Goal: Transaction & Acquisition: Download file/media

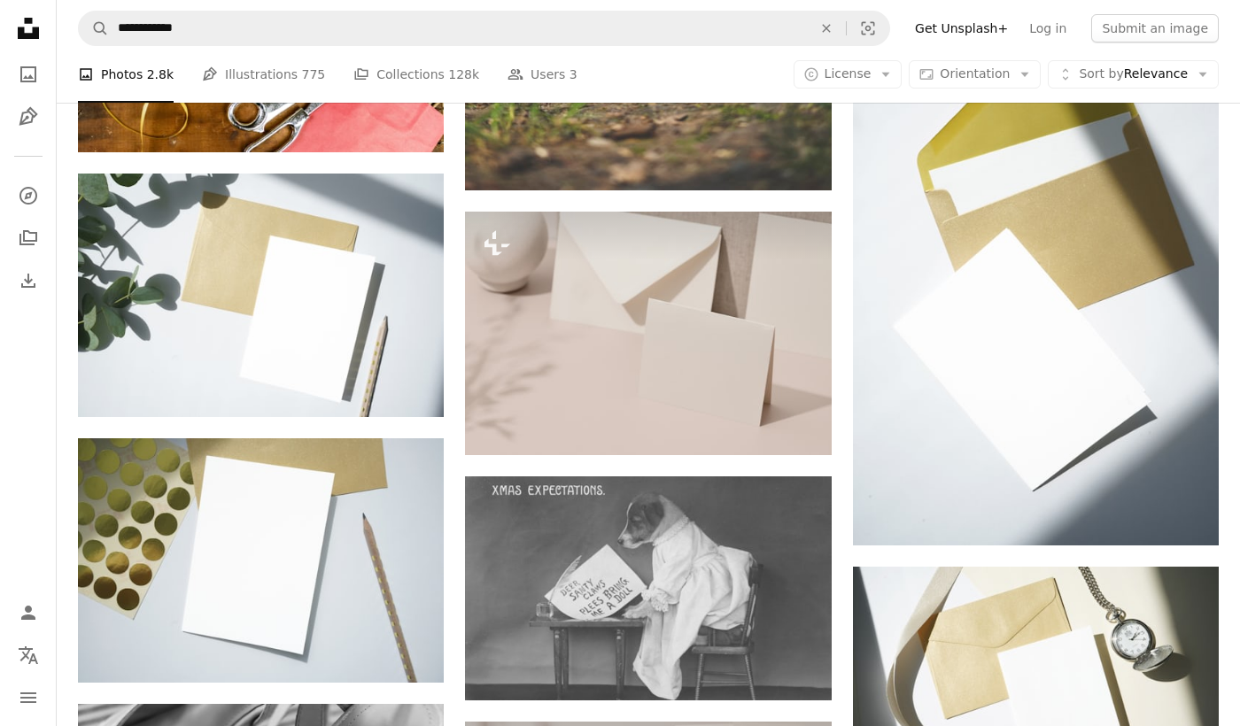
scroll to position [12973, 0]
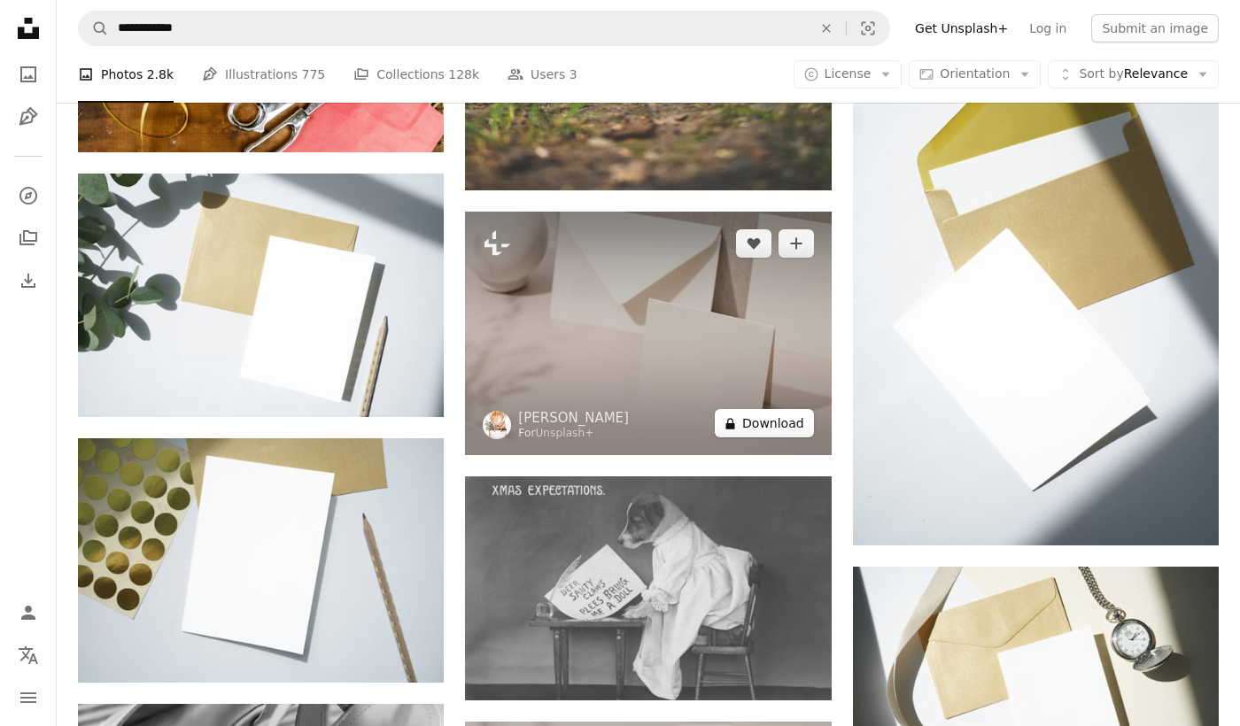
click at [762, 431] on button "A lock Download" at bounding box center [764, 423] width 99 height 28
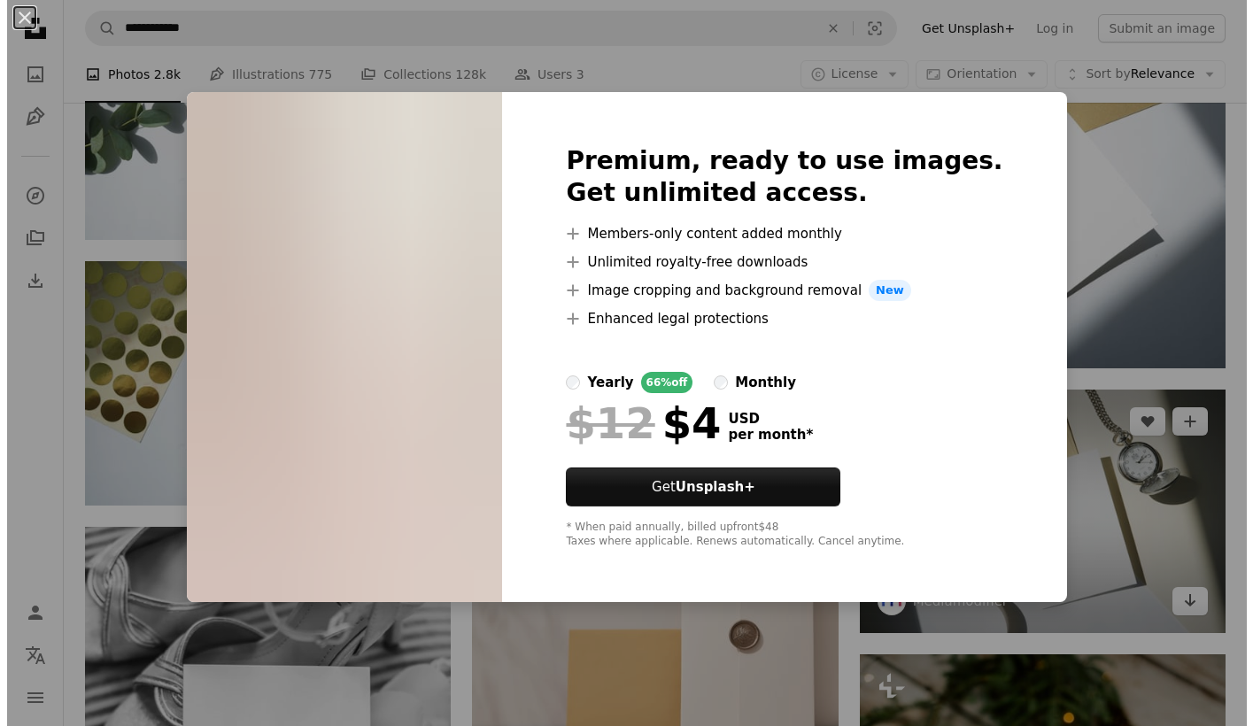
scroll to position [13327, 0]
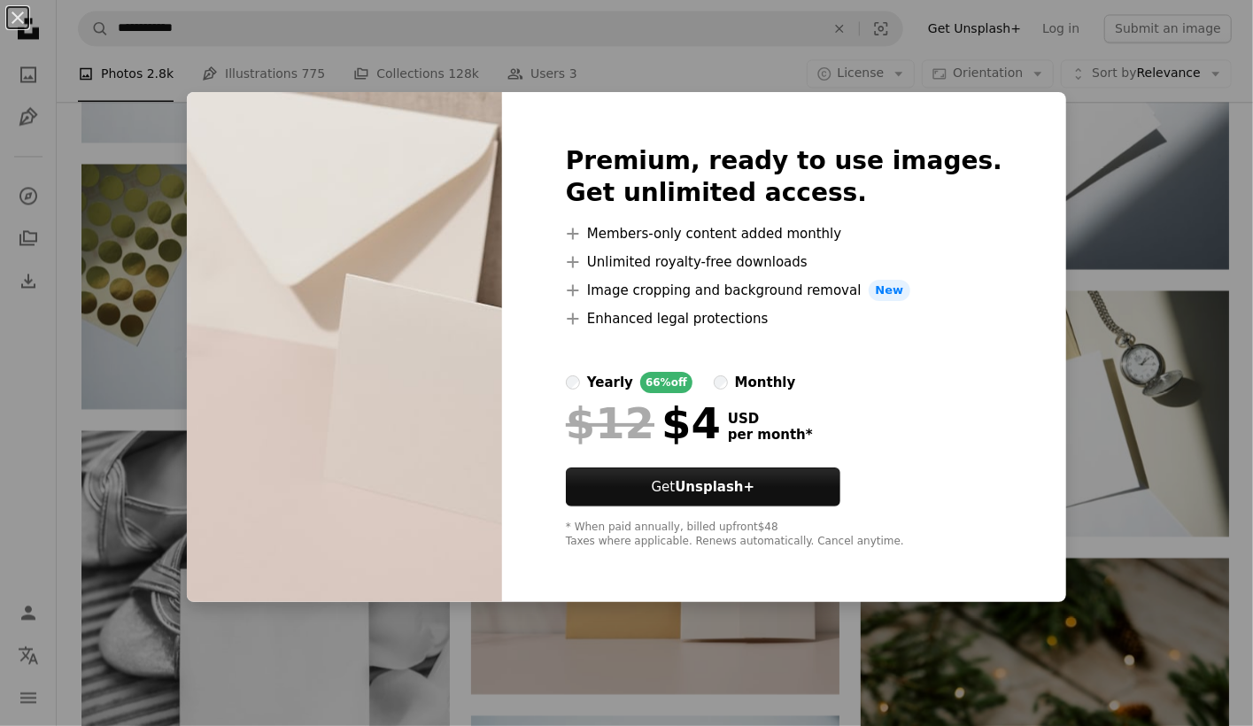
click at [1047, 148] on div "An X shape Premium, ready to use images. Get unlimited access. A plus sign Memb…" at bounding box center [626, 363] width 1253 height 726
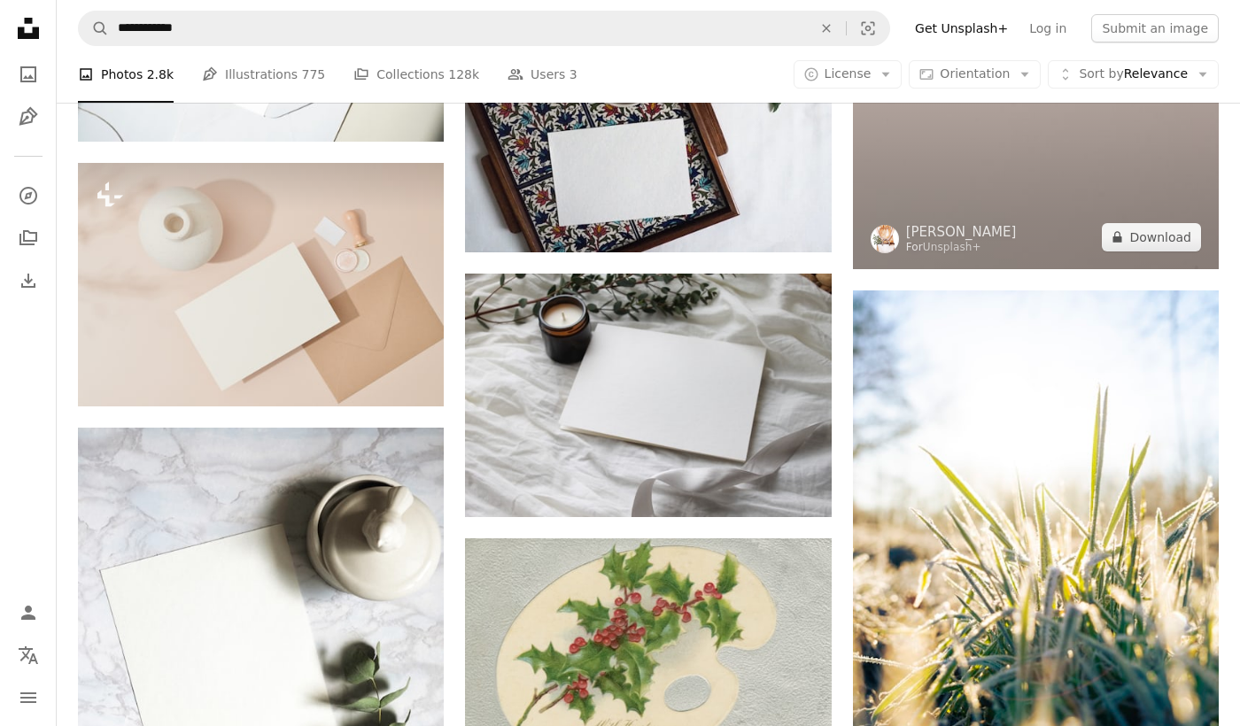
scroll to position [14921, 0]
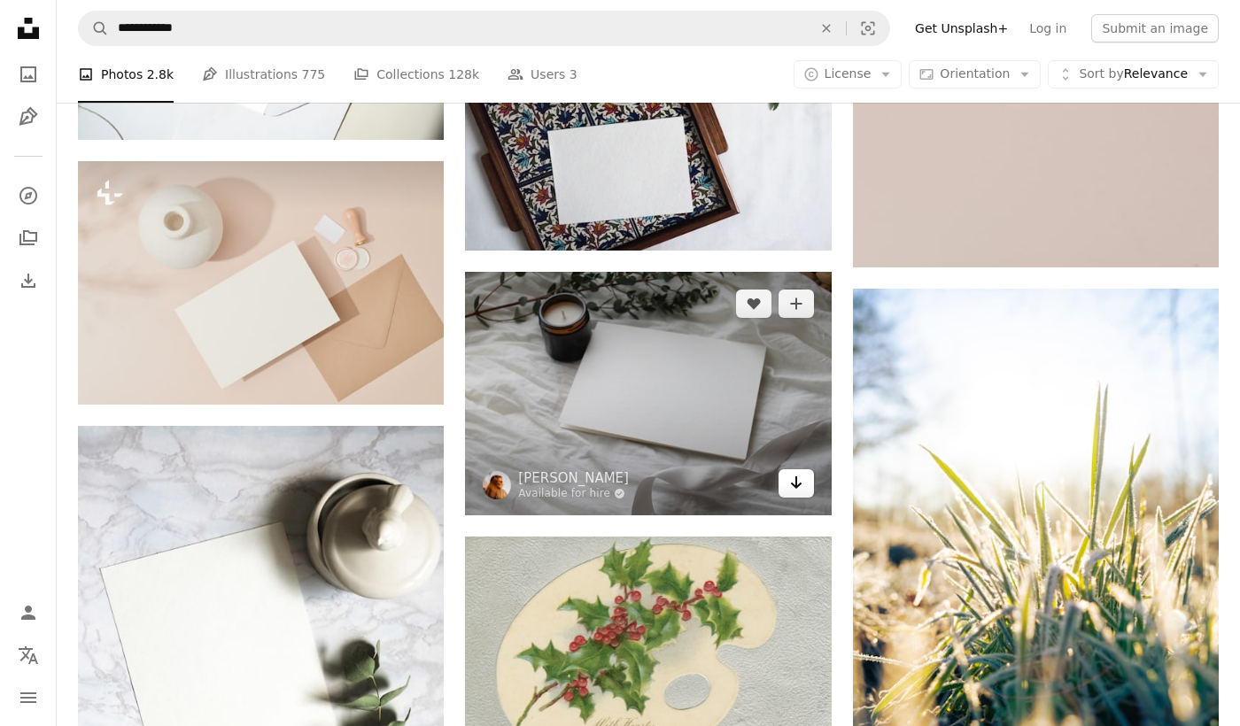
click at [783, 490] on link "Arrow pointing down" at bounding box center [795, 483] width 35 height 28
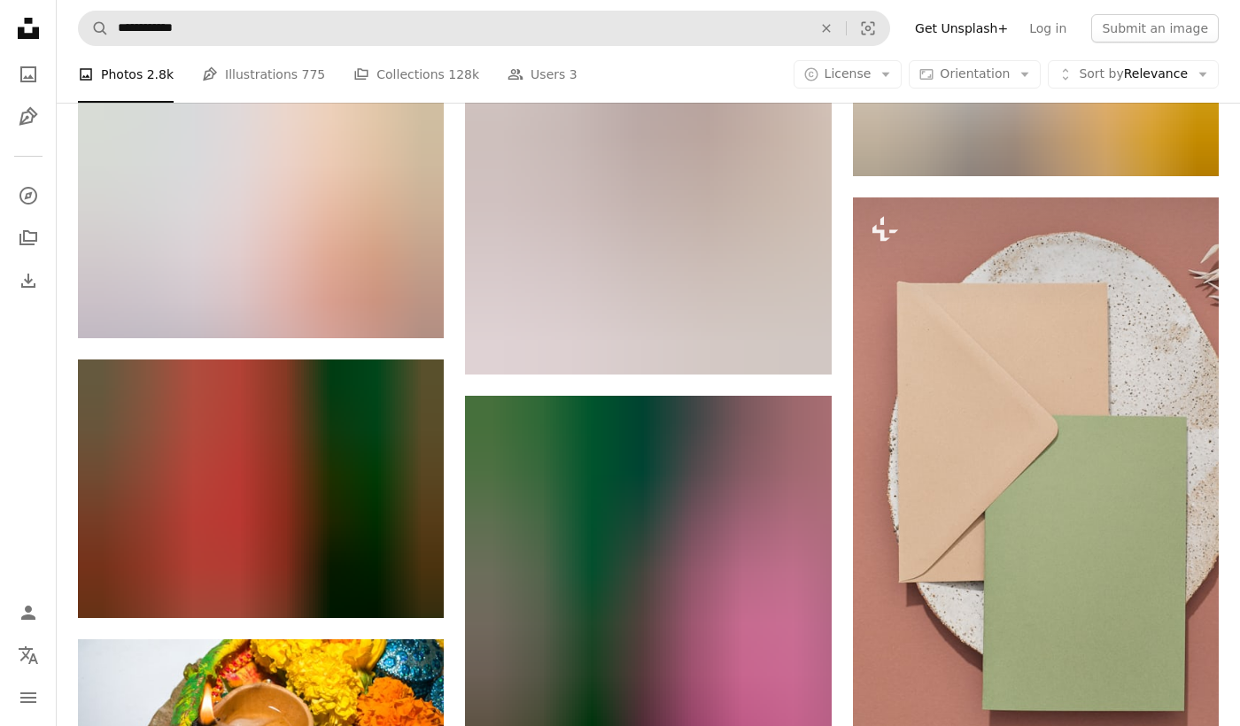
scroll to position [28027, 0]
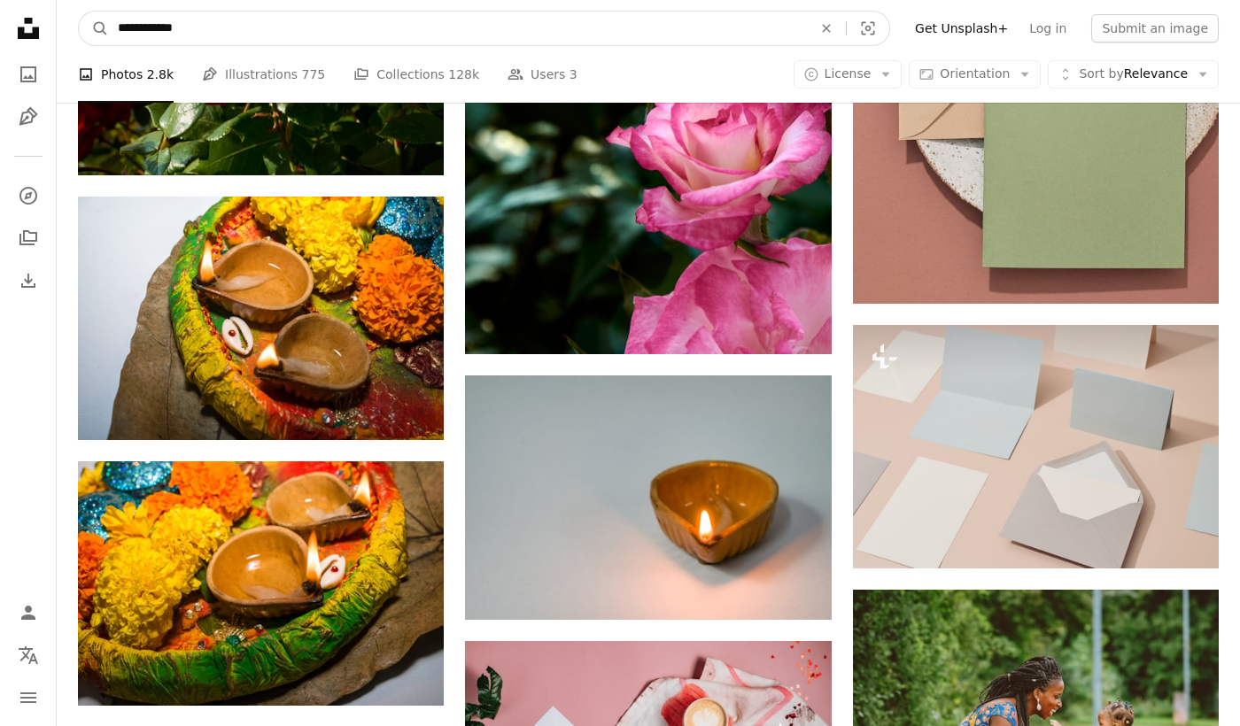
click at [246, 37] on input "**********" at bounding box center [458, 29] width 698 height 34
type input "**********"
click at [79, 12] on button "A magnifying glass" at bounding box center [94, 29] width 30 height 34
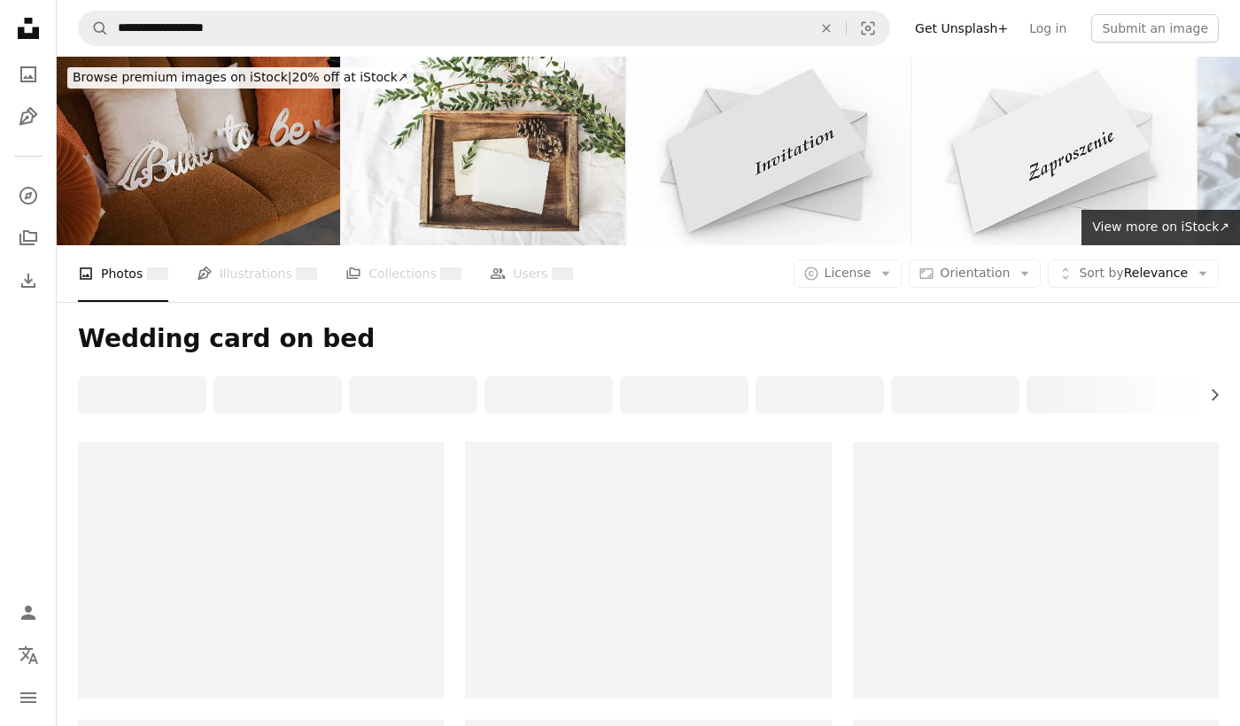
click at [24, 379] on nav "Unsplash logo Unsplash Home A photo Pen Tool A compass A stack of folders Downl…" at bounding box center [28, 363] width 57 height 726
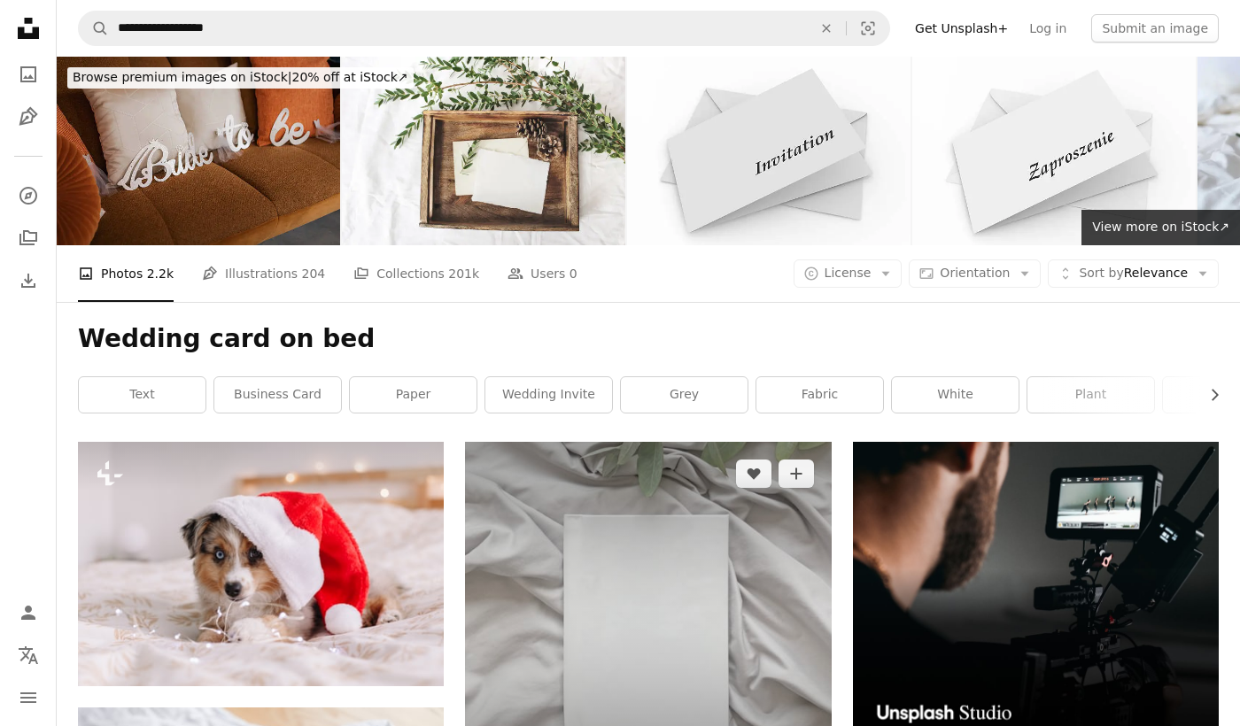
scroll to position [177, 0]
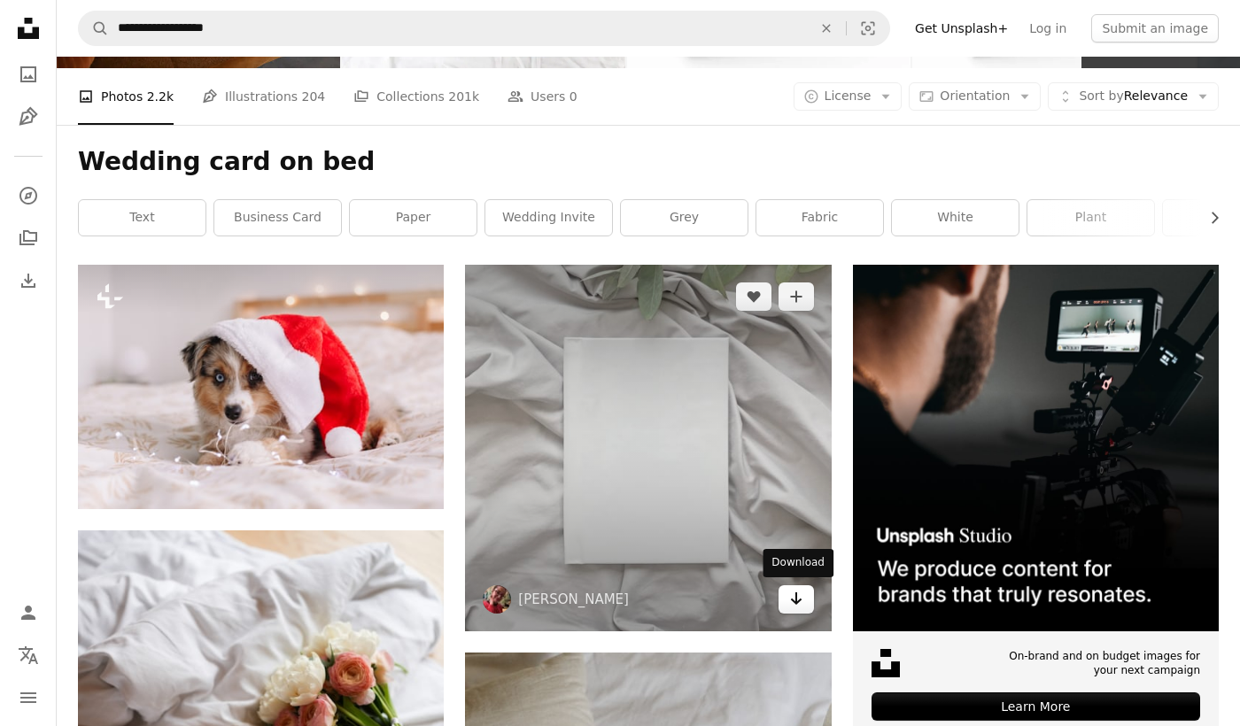
click at [787, 594] on link "Arrow pointing down" at bounding box center [795, 599] width 35 height 28
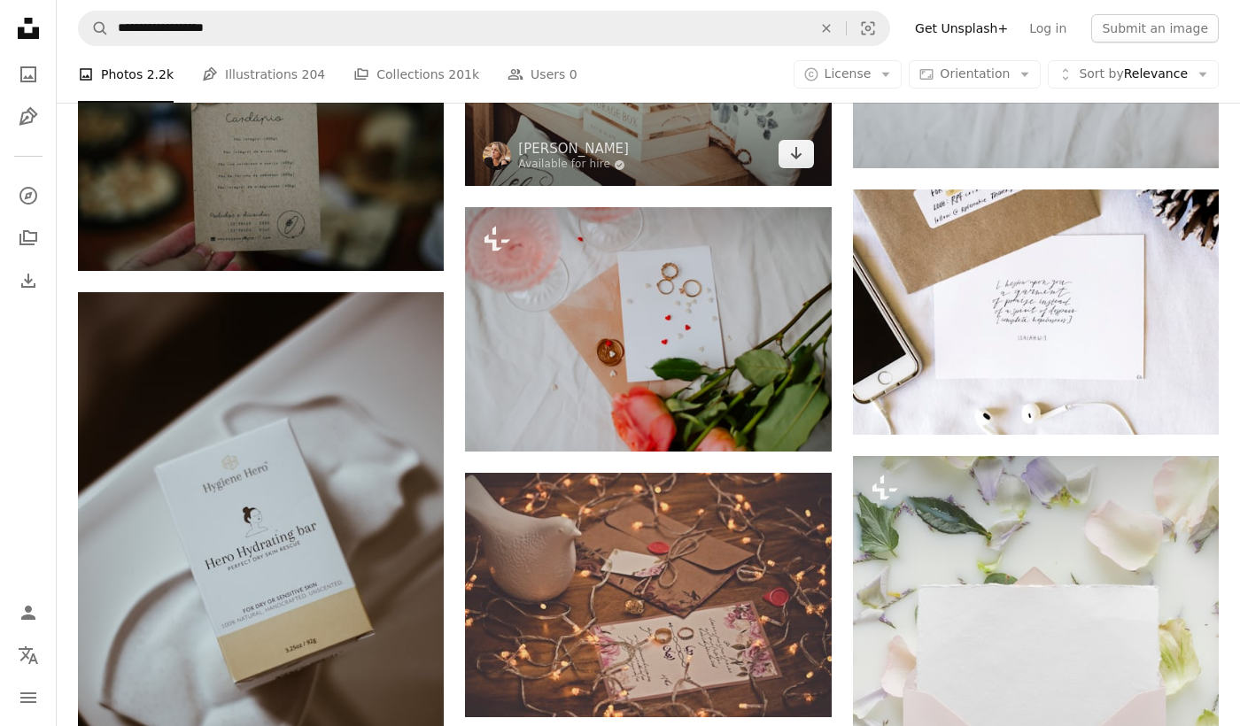
scroll to position [12487, 0]
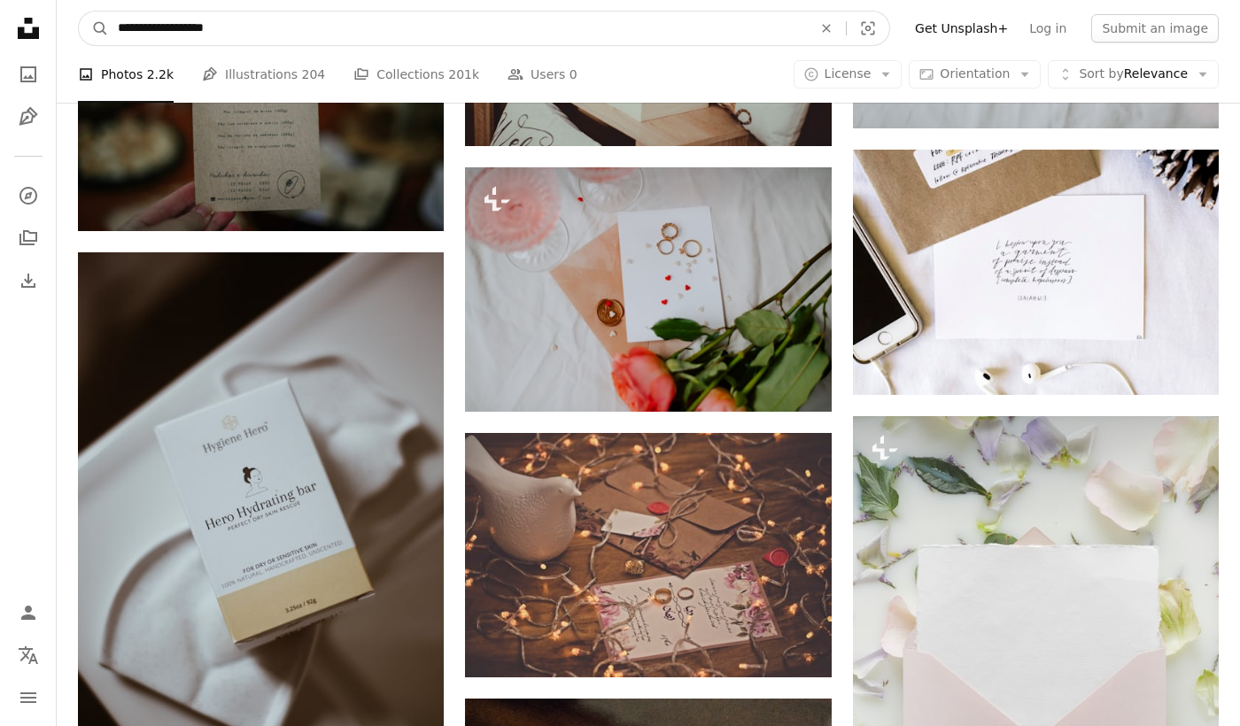
click at [337, 17] on input "**********" at bounding box center [458, 29] width 698 height 34
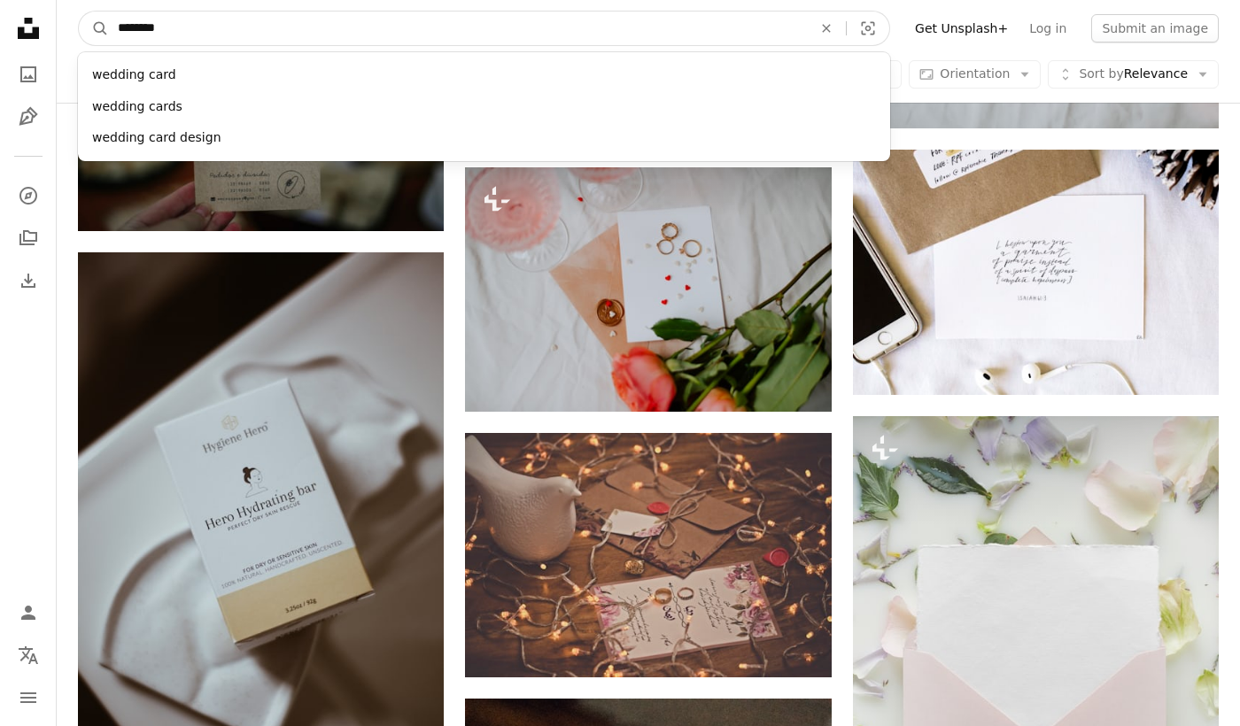
type input "*******"
click at [79, 12] on button "A magnifying glass" at bounding box center [94, 29] width 30 height 34
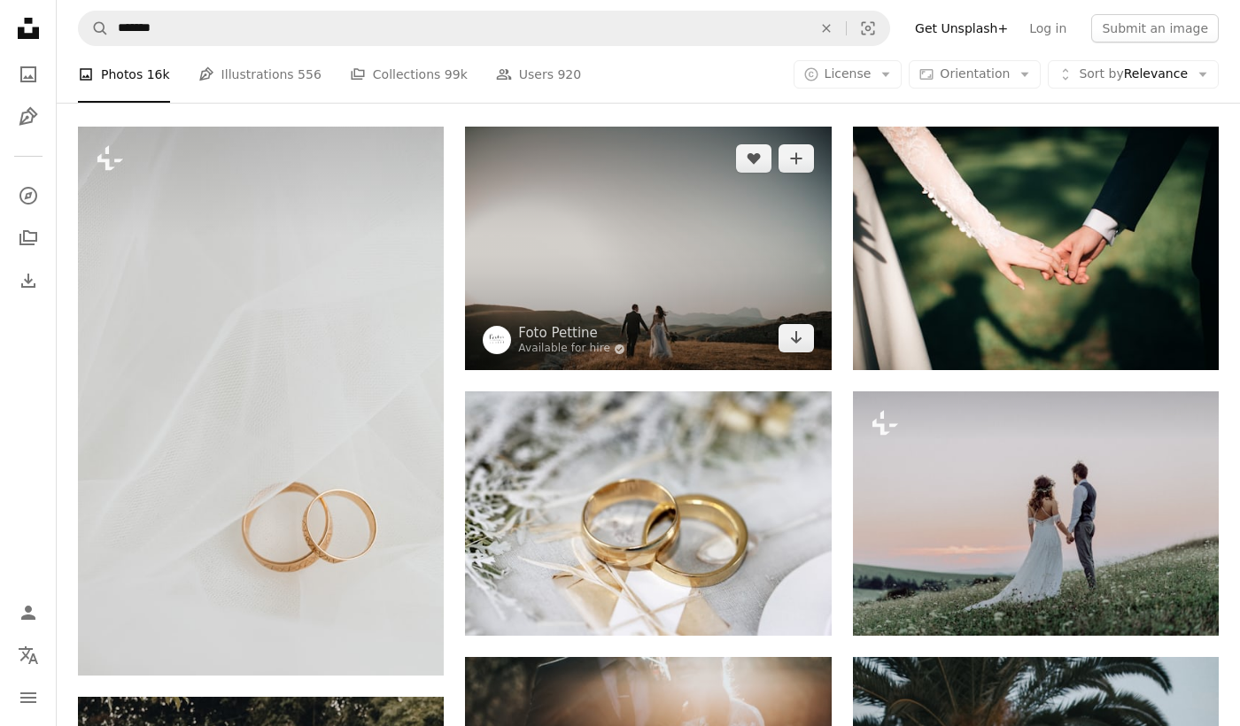
scroll to position [89, 0]
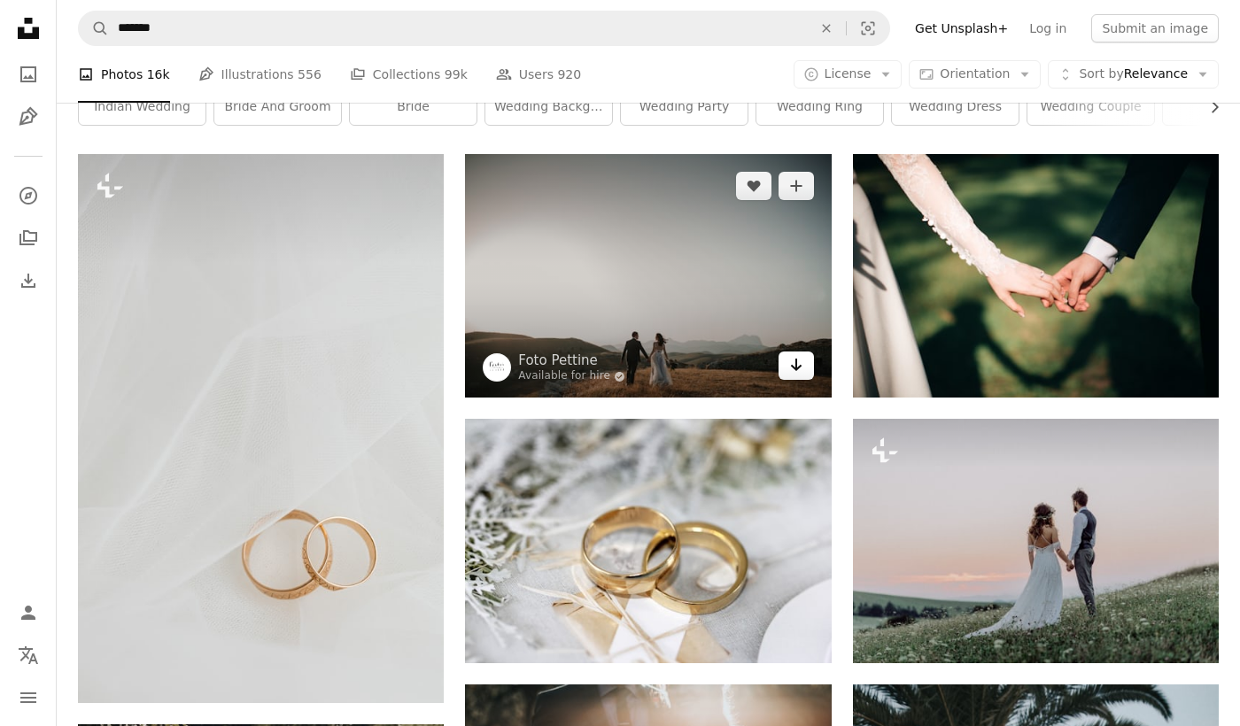
click at [783, 368] on link "Arrow pointing down" at bounding box center [795, 366] width 35 height 28
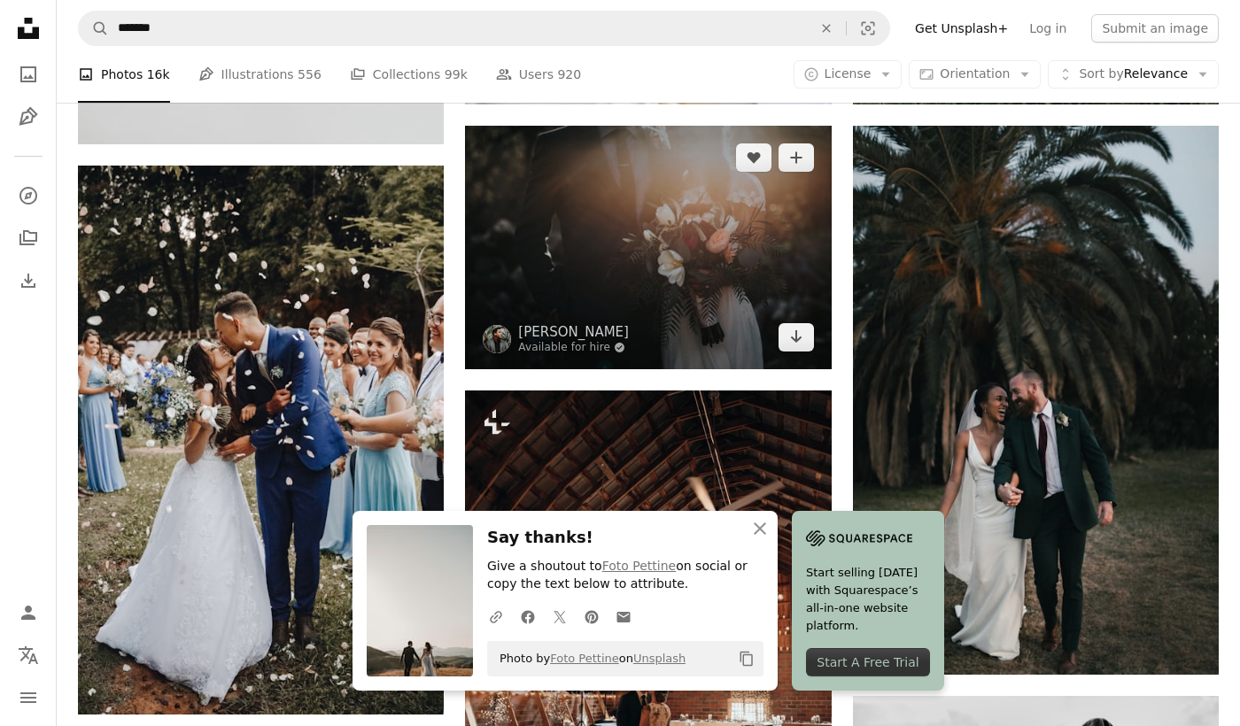
scroll to position [620, 0]
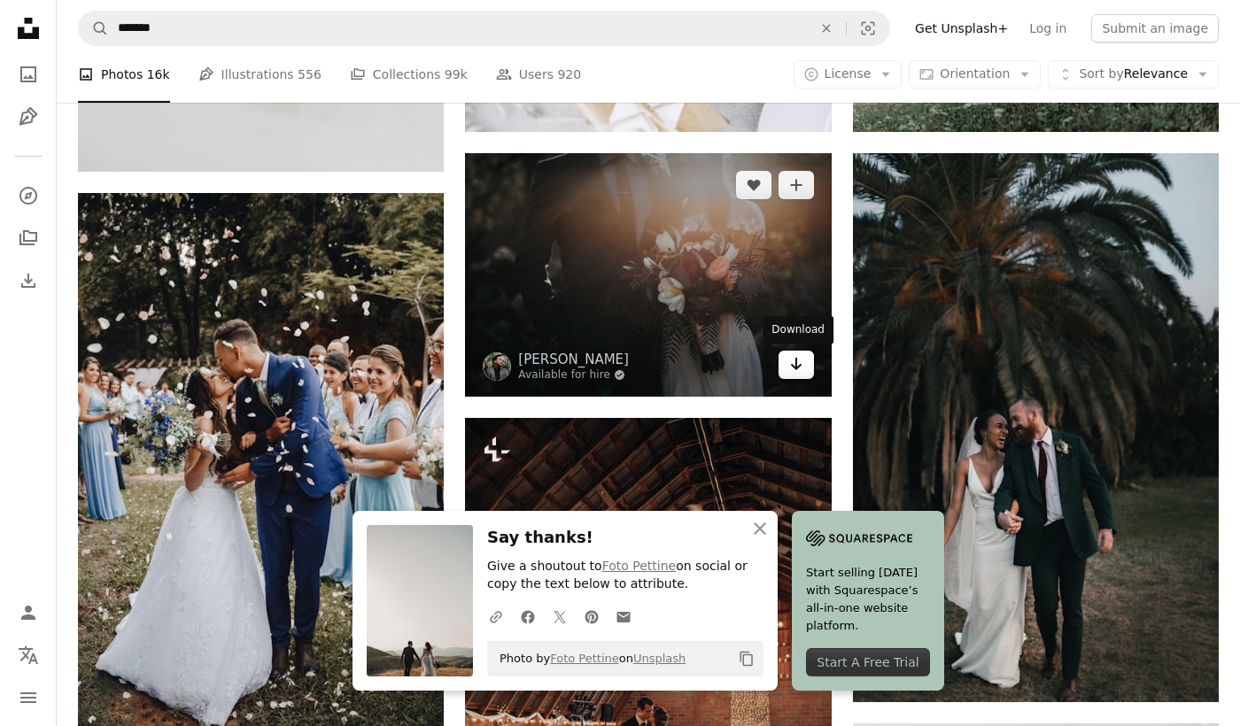
click at [799, 366] on icon "Download" at bounding box center [796, 364] width 12 height 12
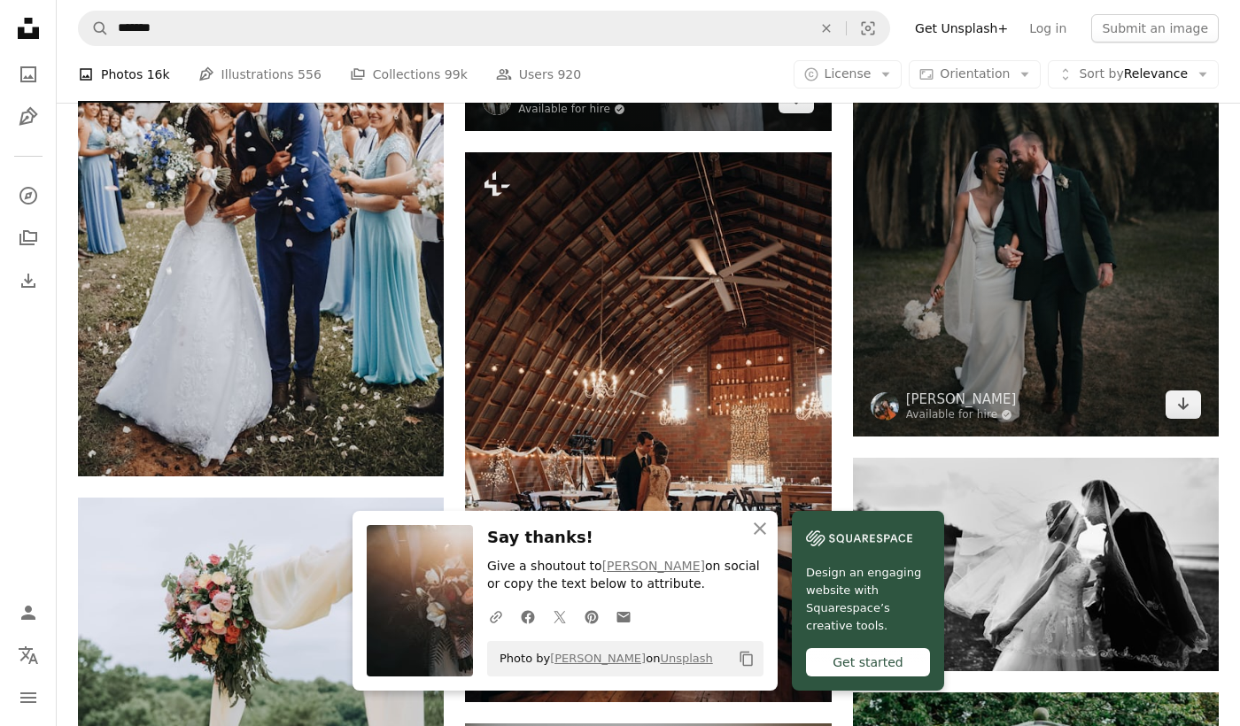
scroll to position [1151, 0]
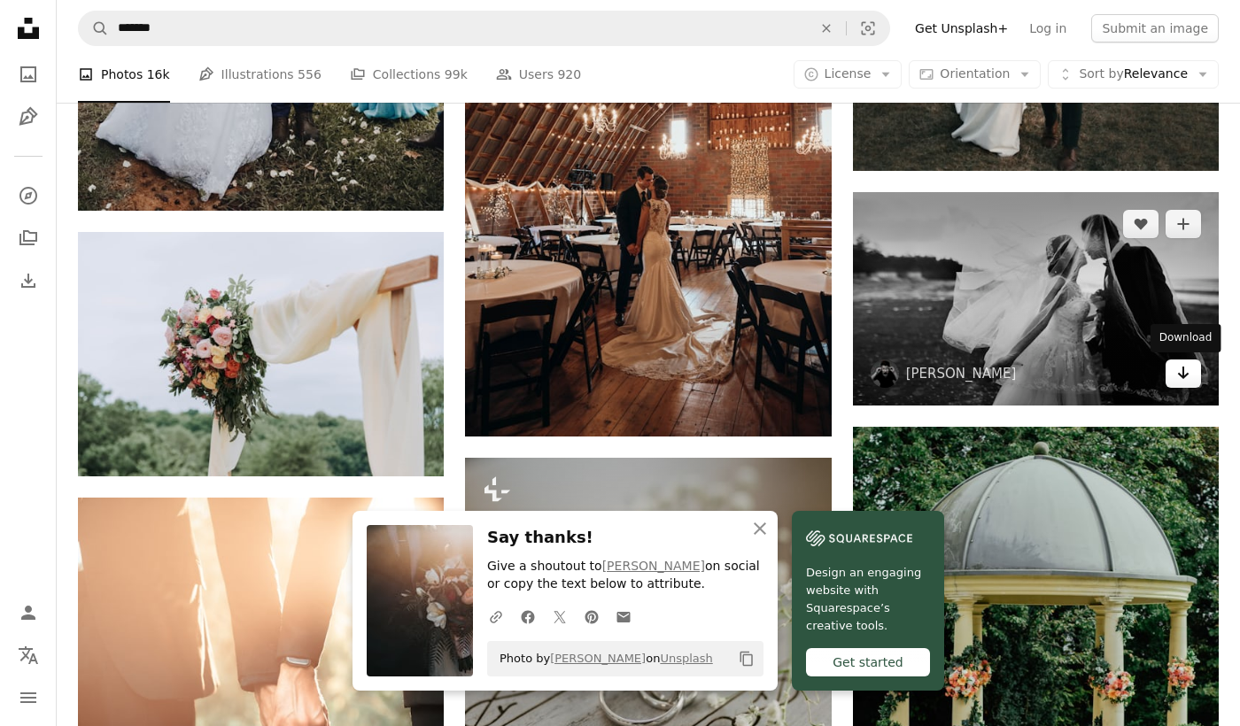
click at [1175, 375] on link "Arrow pointing down" at bounding box center [1182, 374] width 35 height 28
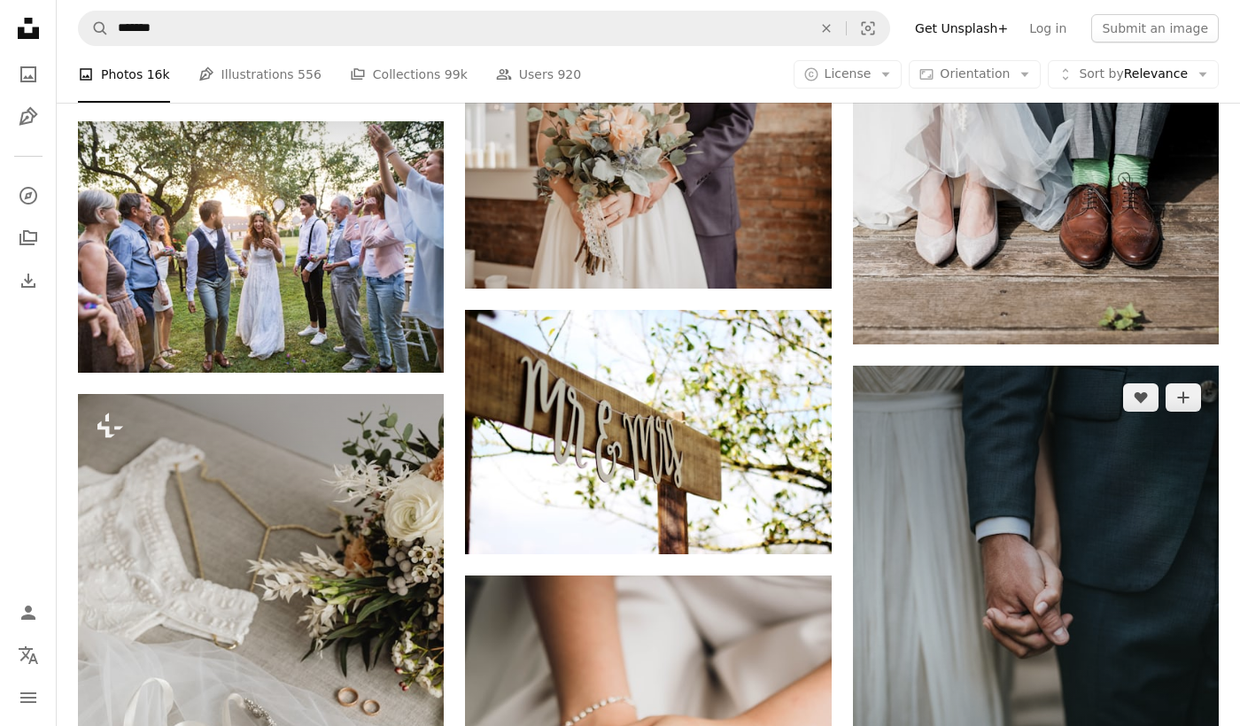
scroll to position [5402, 0]
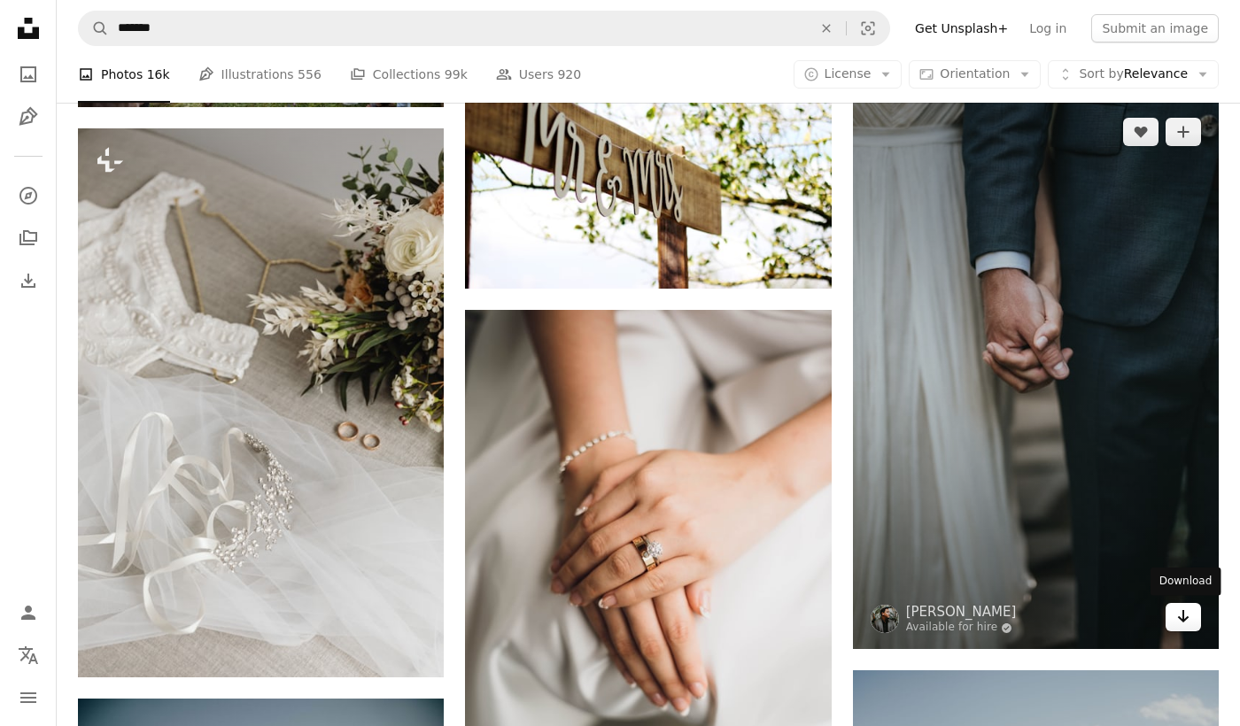
click at [1175, 624] on link "Arrow pointing down" at bounding box center [1182, 617] width 35 height 28
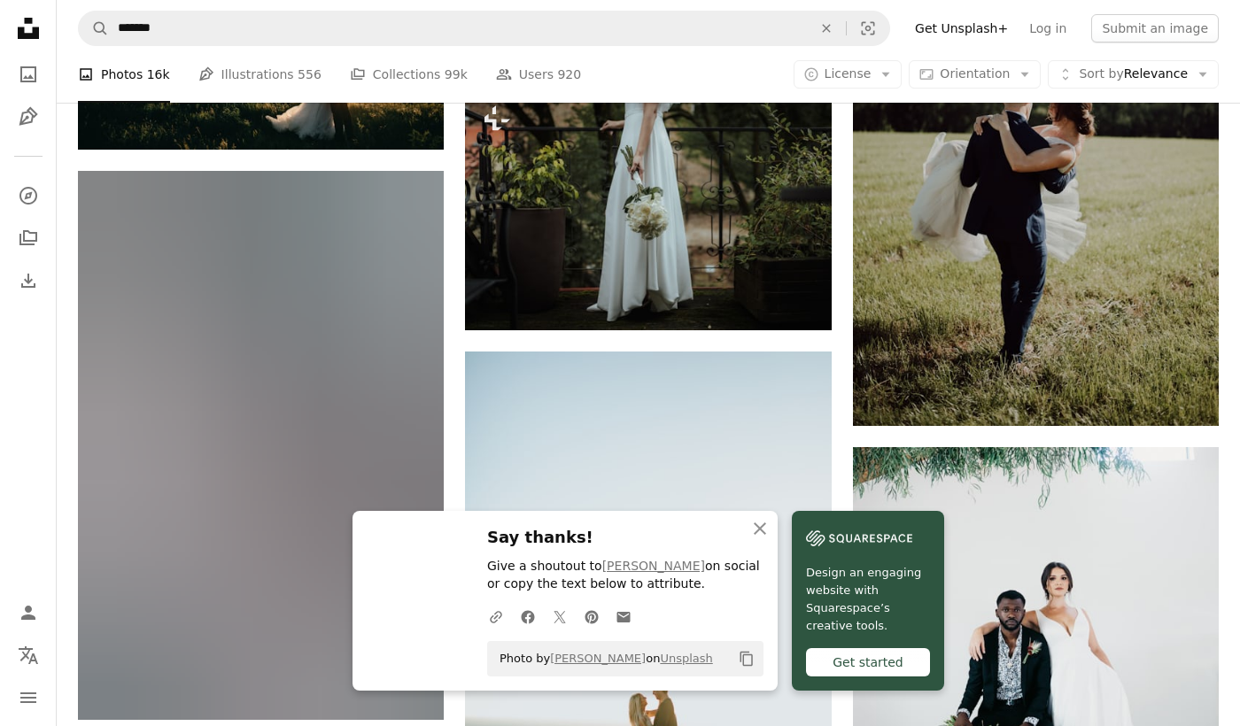
scroll to position [6199, 0]
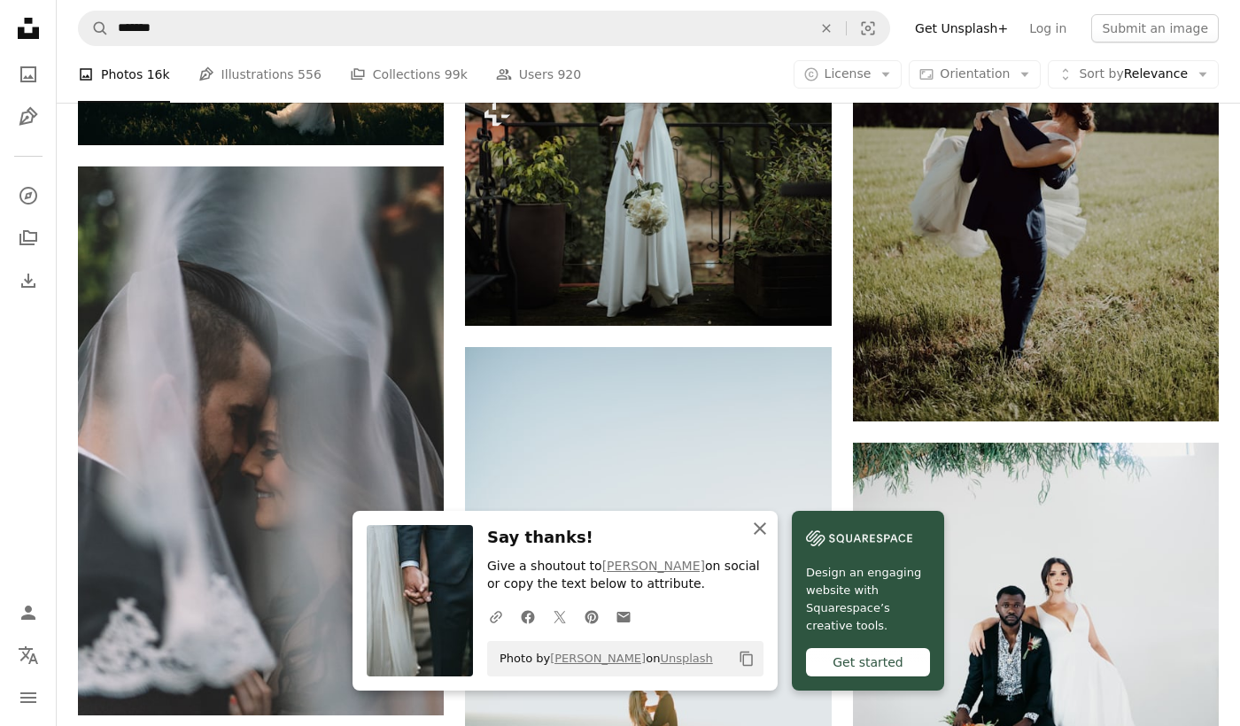
click at [770, 534] on icon "An X shape" at bounding box center [759, 528] width 21 height 21
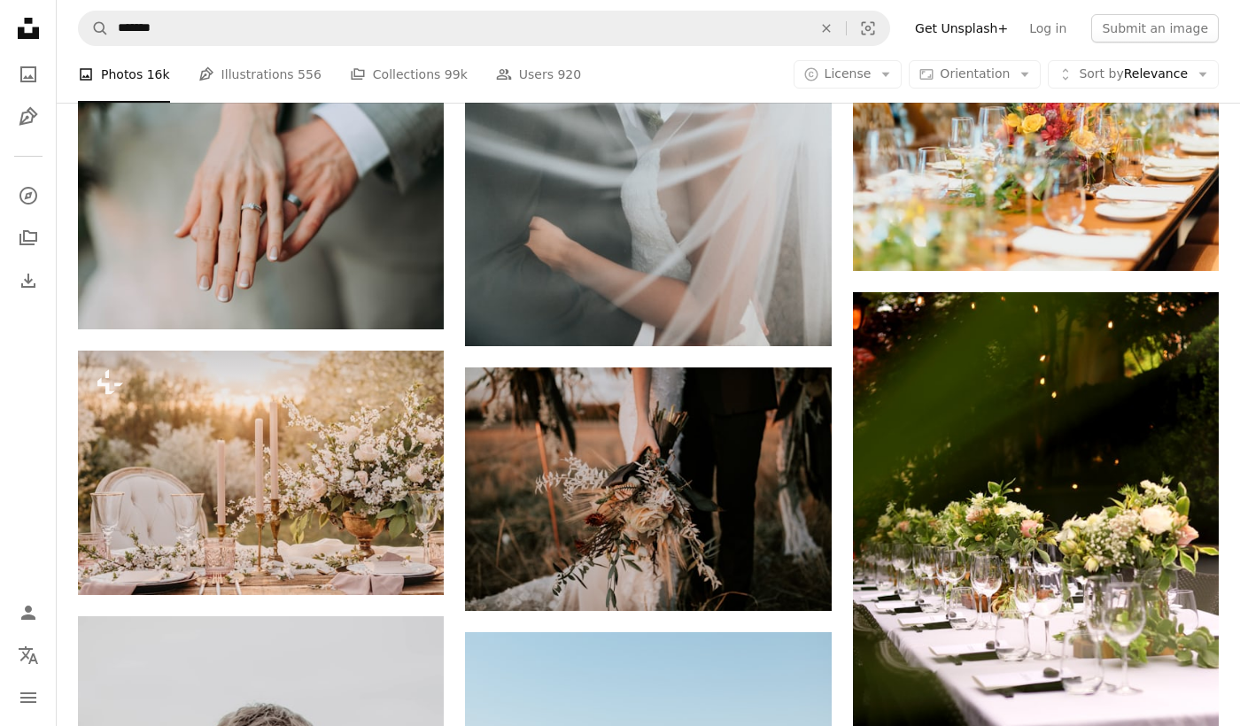
scroll to position [10981, 0]
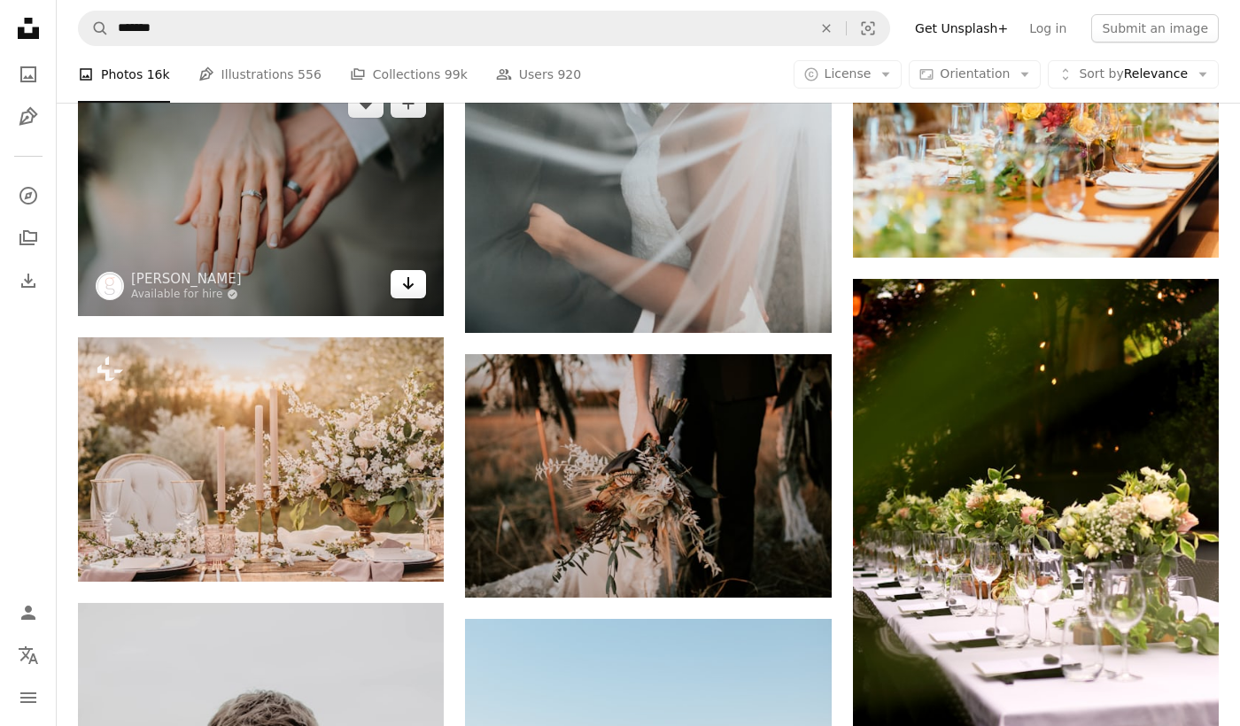
click at [394, 283] on link "Arrow pointing down" at bounding box center [408, 284] width 35 height 28
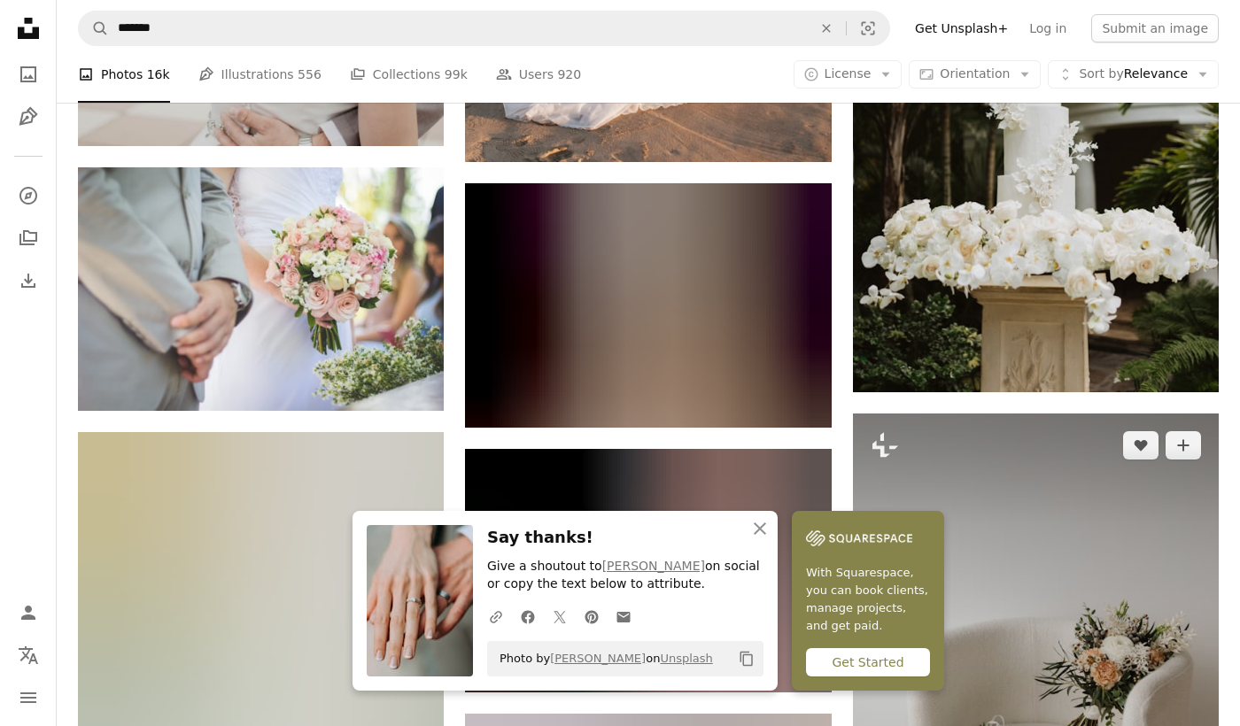
scroll to position [12044, 0]
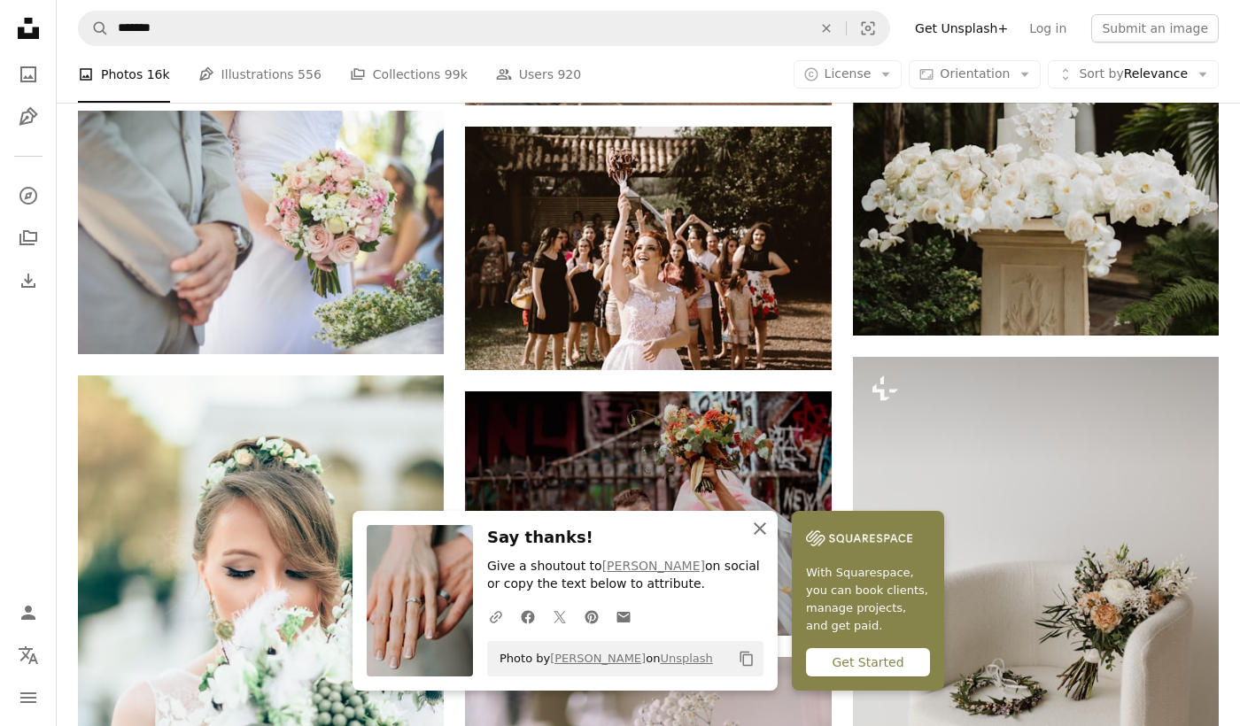
click at [770, 528] on icon "An X shape" at bounding box center [759, 528] width 21 height 21
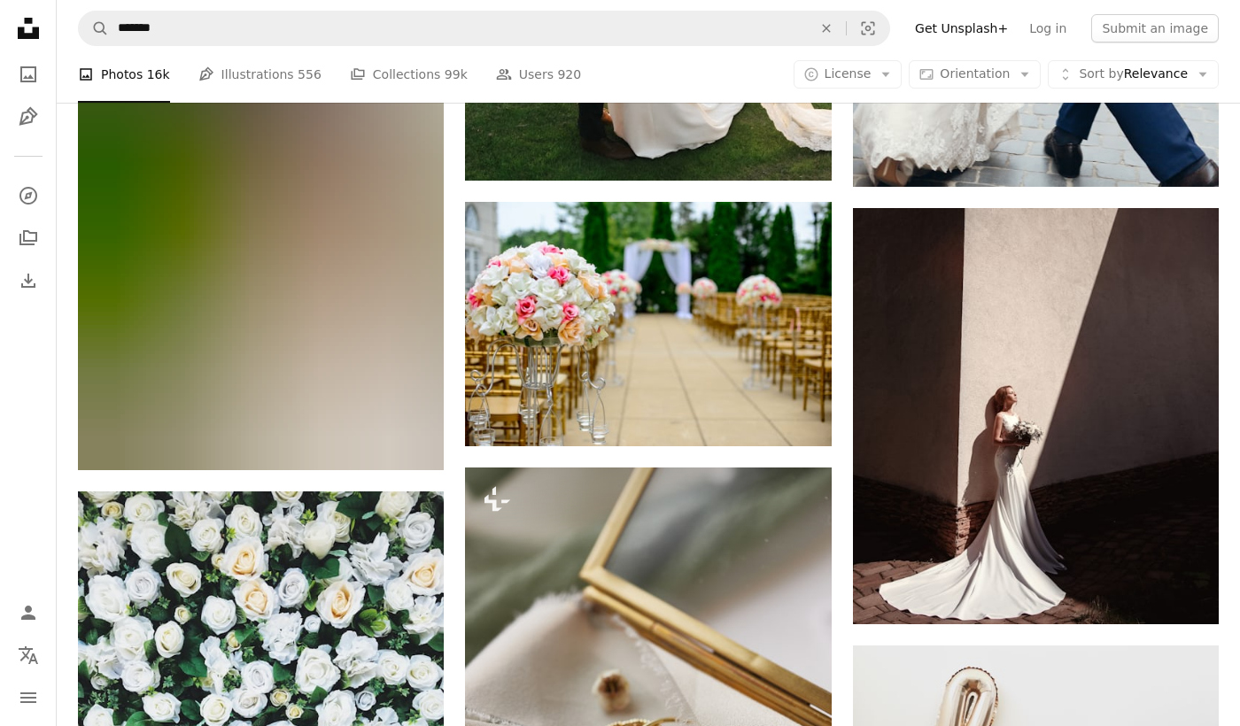
scroll to position [14169, 0]
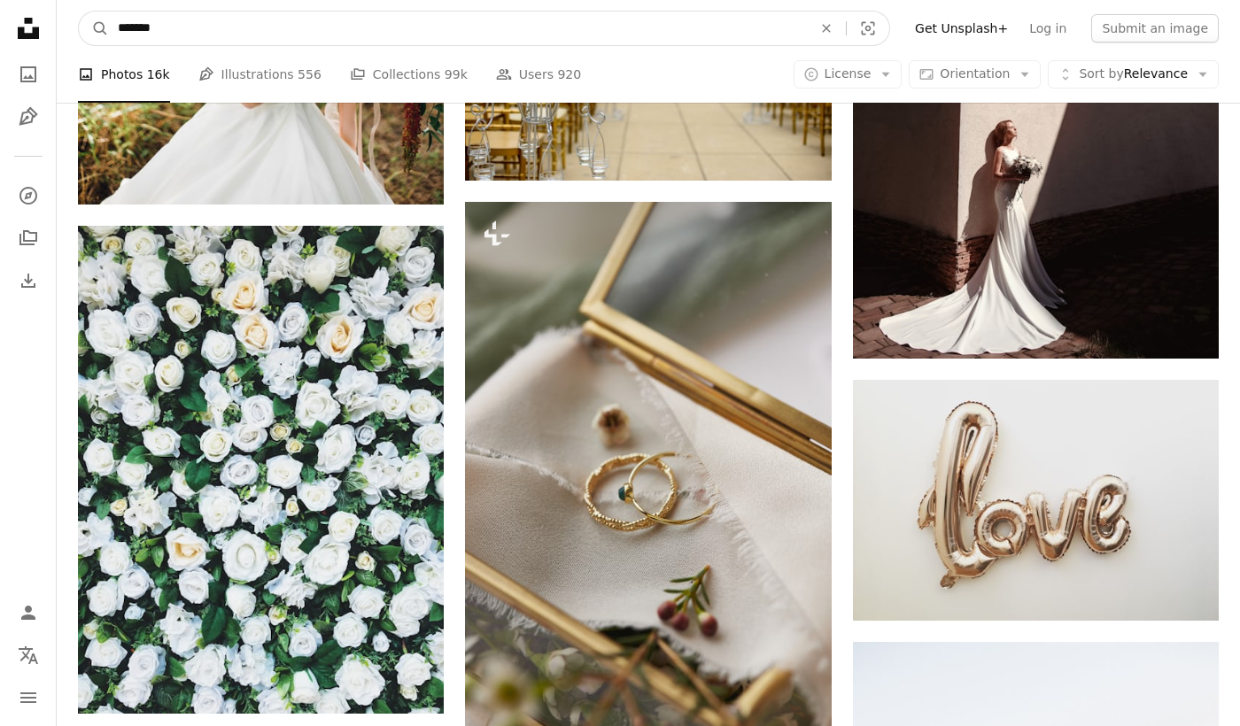
click at [399, 33] on input "*******" at bounding box center [458, 29] width 698 height 34
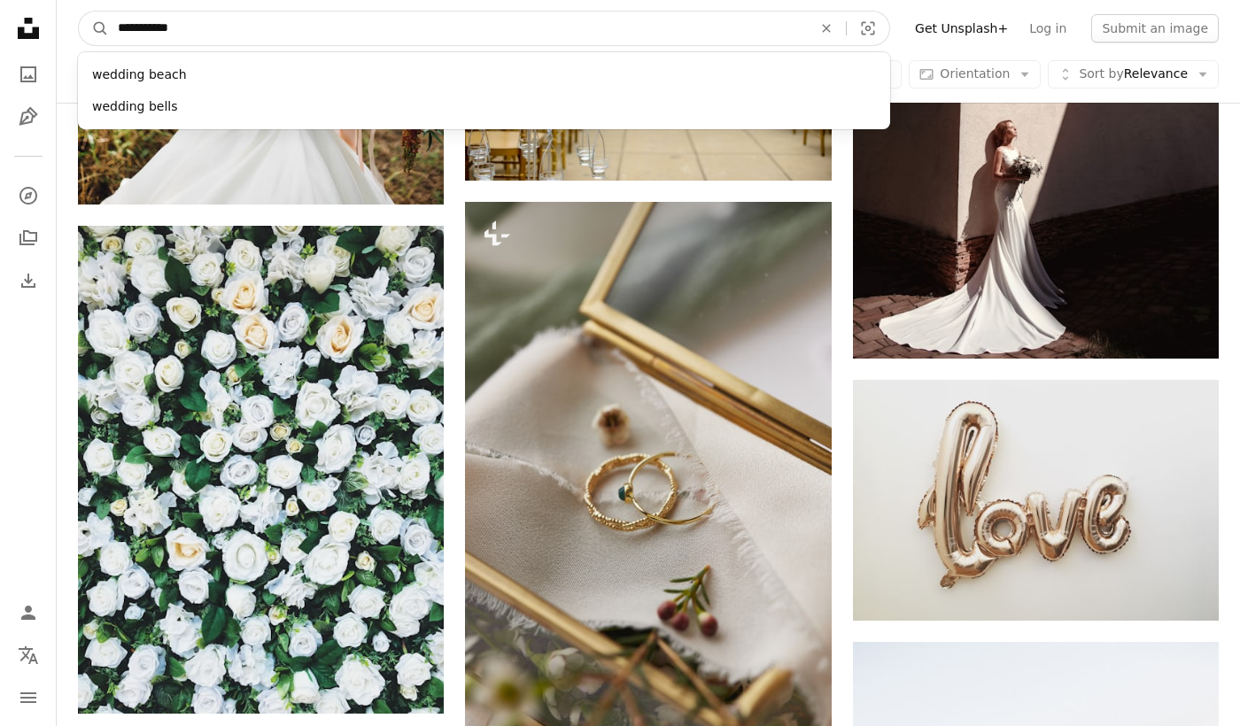
type input "**********"
click at [79, 12] on button "A magnifying glass" at bounding box center [94, 29] width 30 height 34
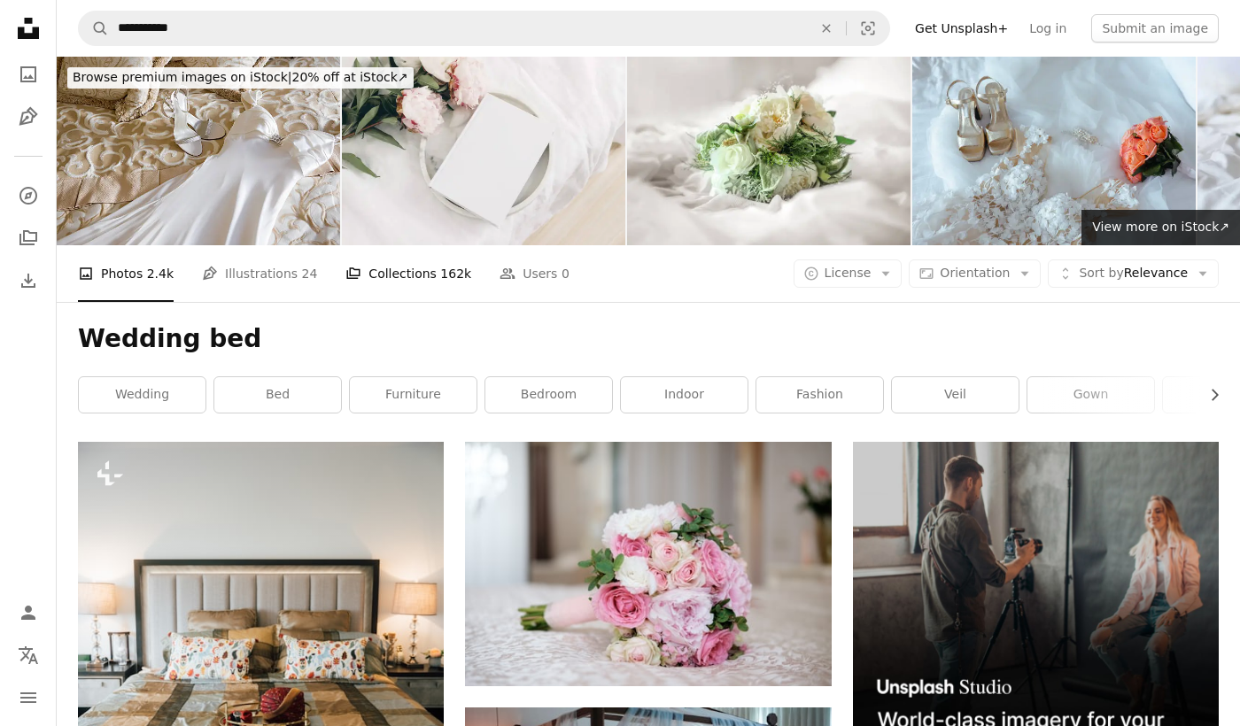
scroll to position [89, 0]
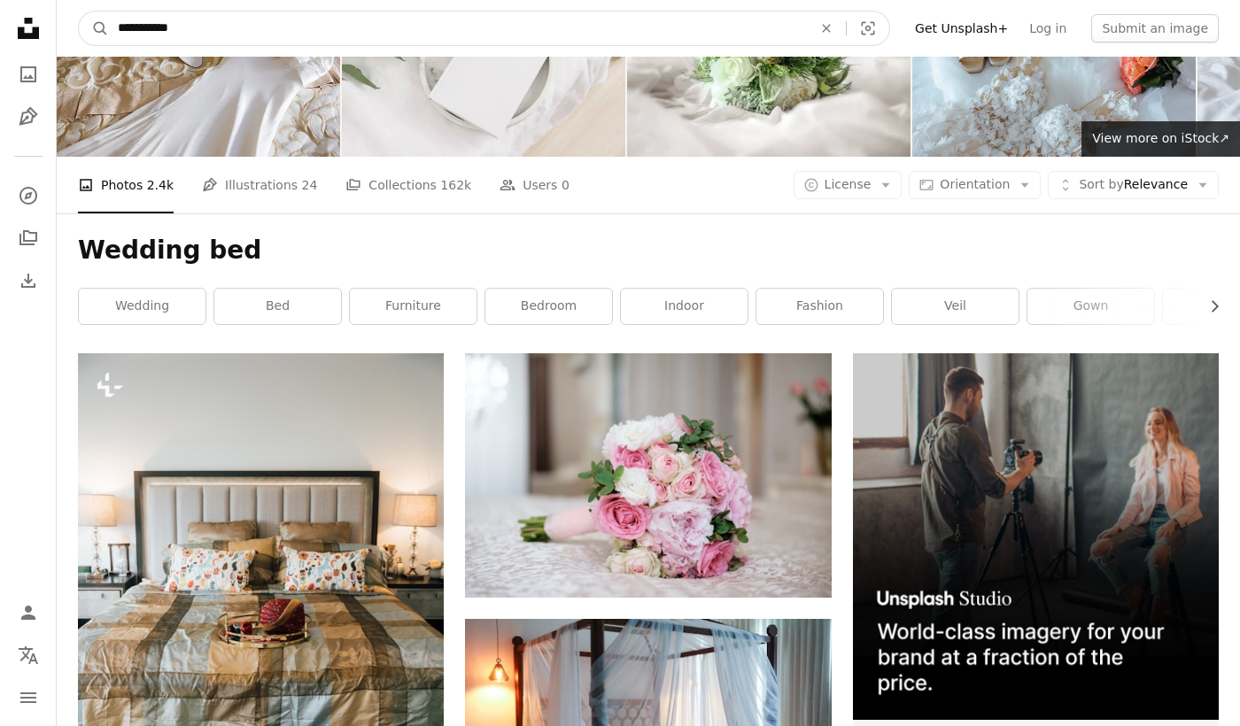
click at [237, 35] on input "**********" at bounding box center [458, 29] width 698 height 34
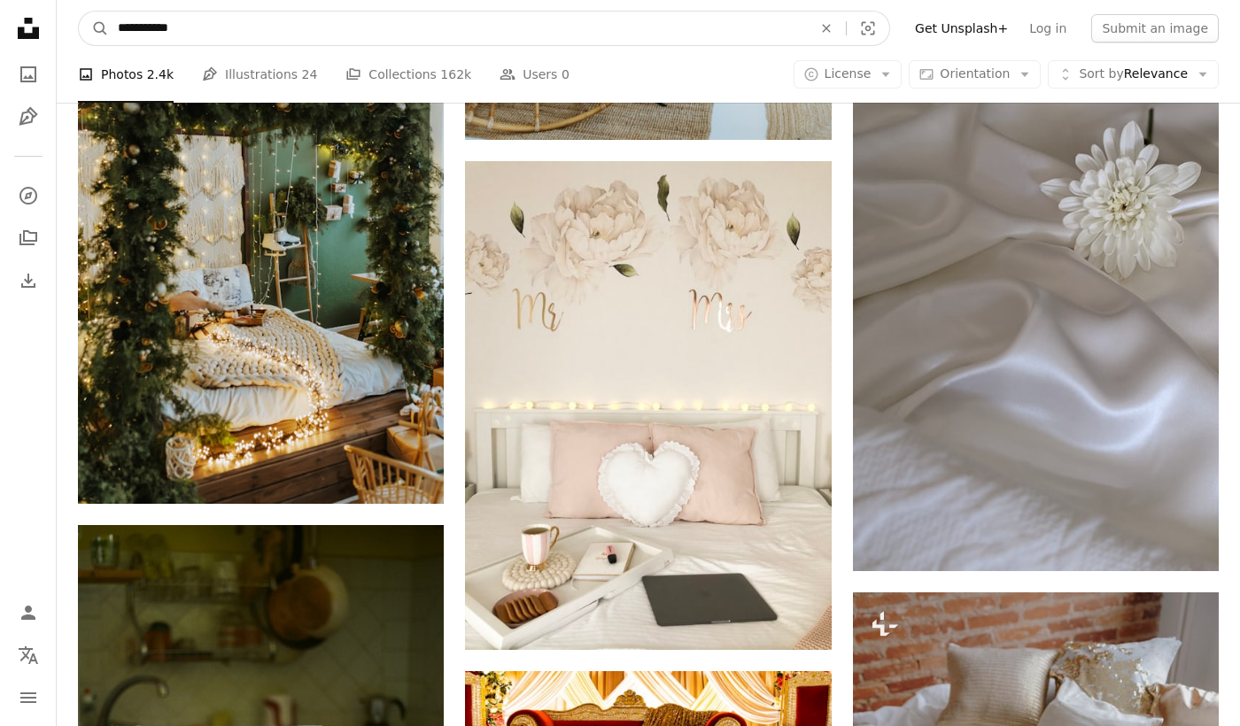
scroll to position [5440, 0]
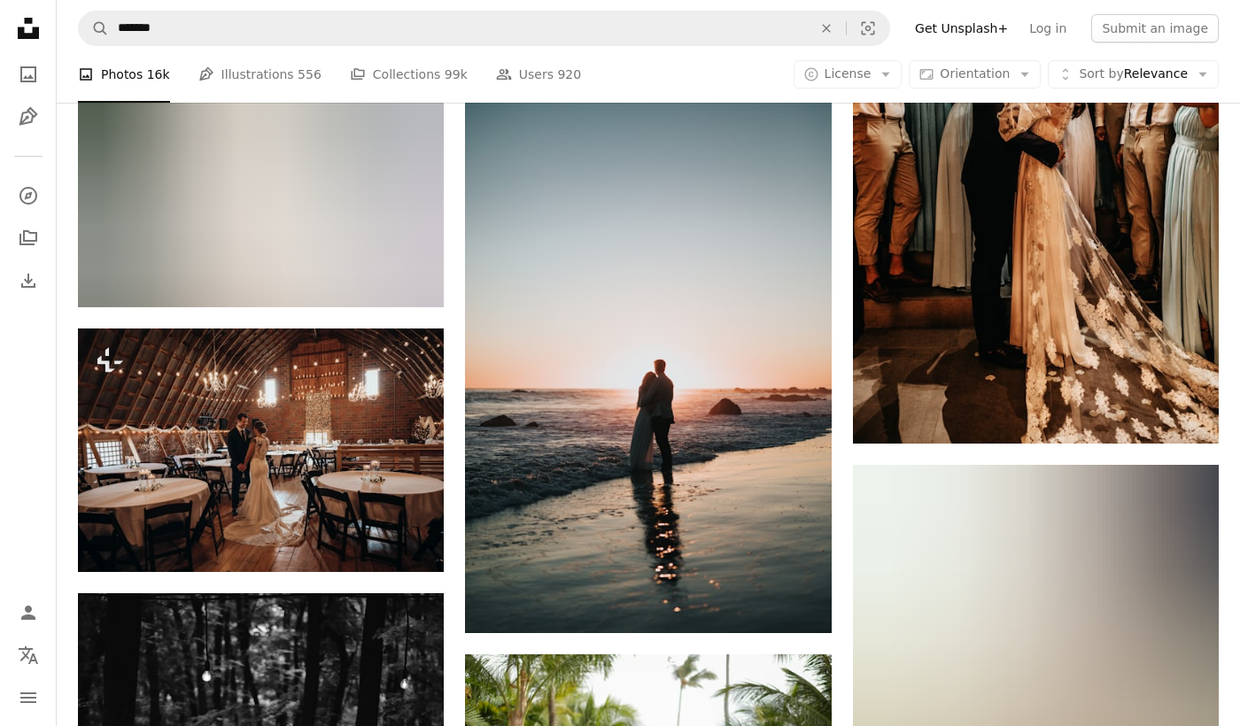
scroll to position [19748, 0]
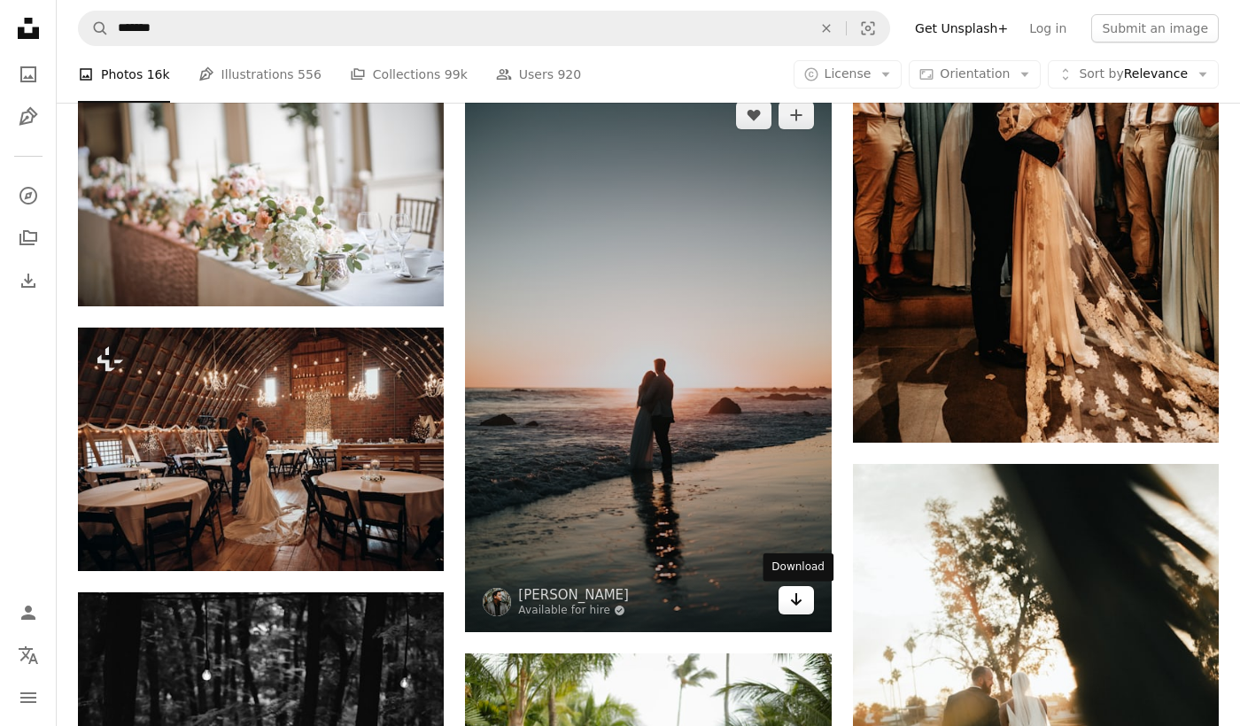
click at [789, 608] on icon "Arrow pointing down" at bounding box center [796, 599] width 14 height 21
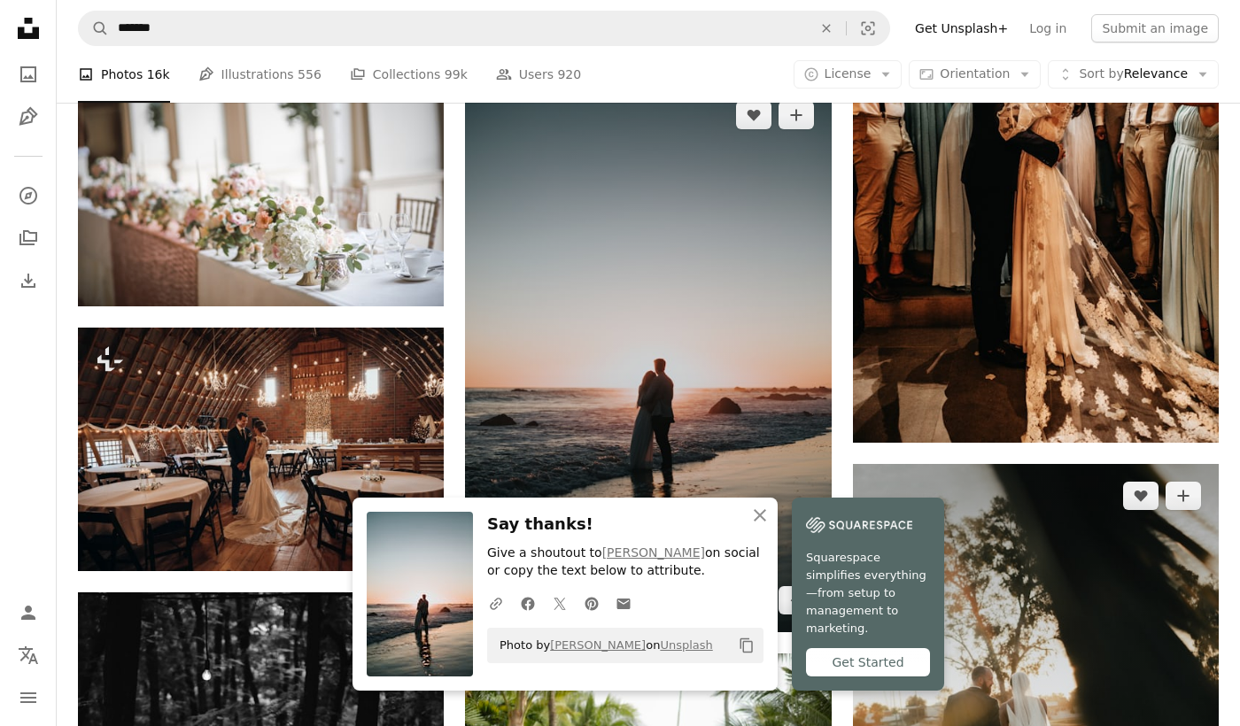
scroll to position [20014, 0]
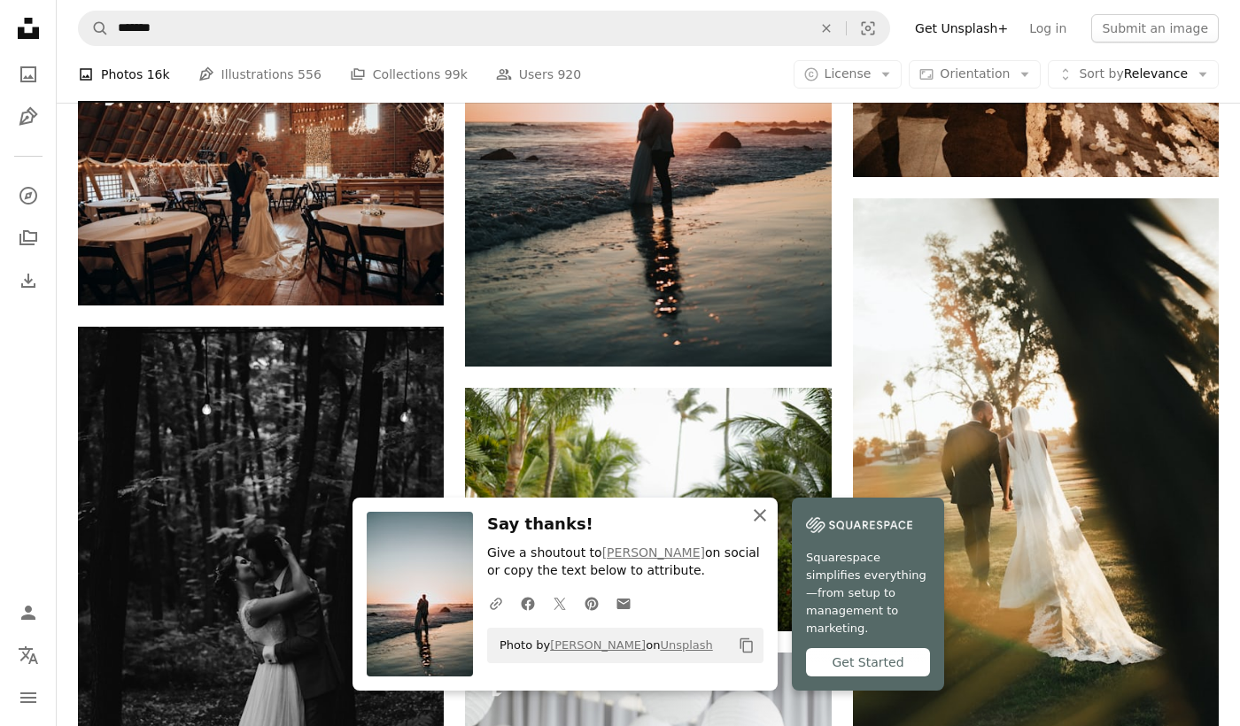
click at [770, 526] on icon "An X shape" at bounding box center [759, 515] width 21 height 21
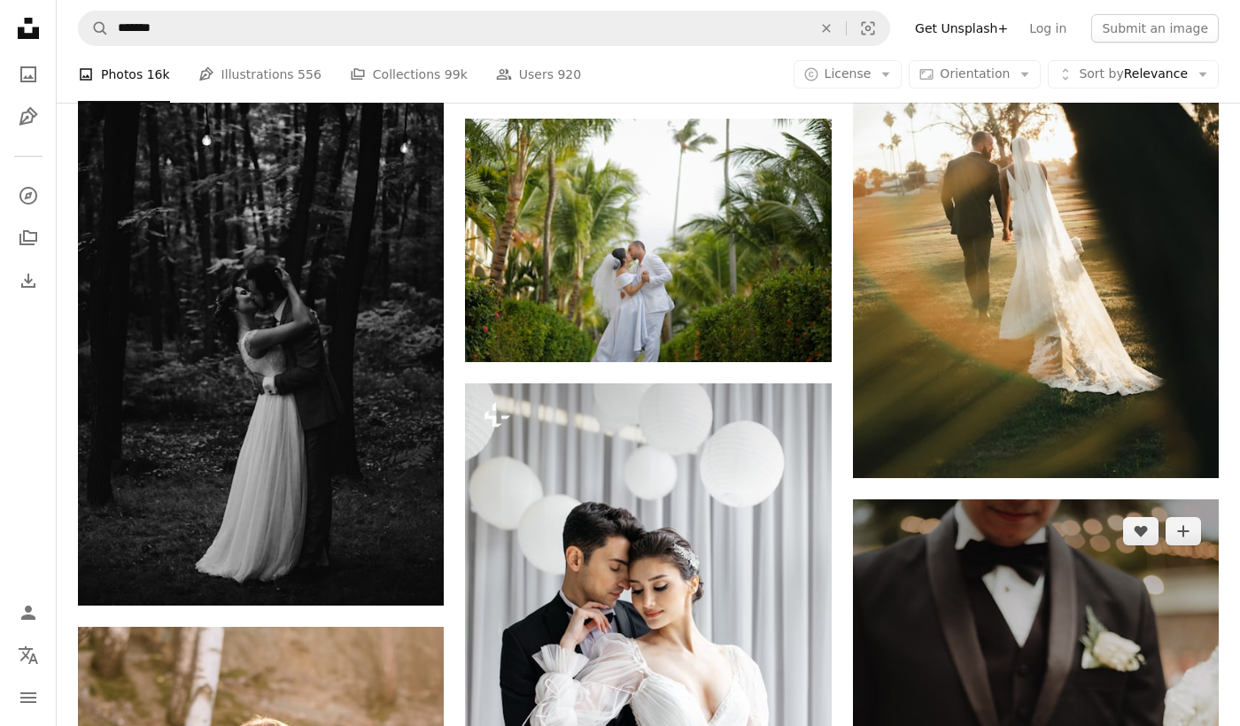
scroll to position [20280, 0]
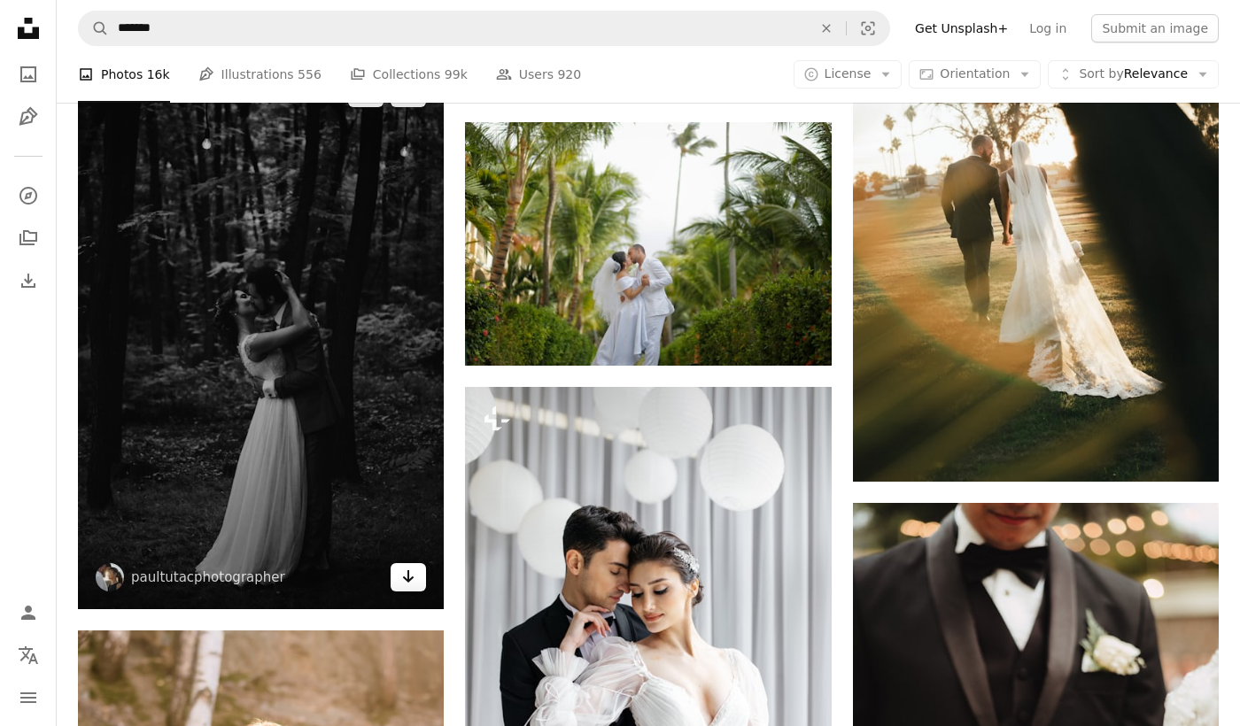
click at [409, 585] on icon "Arrow pointing down" at bounding box center [408, 576] width 14 height 21
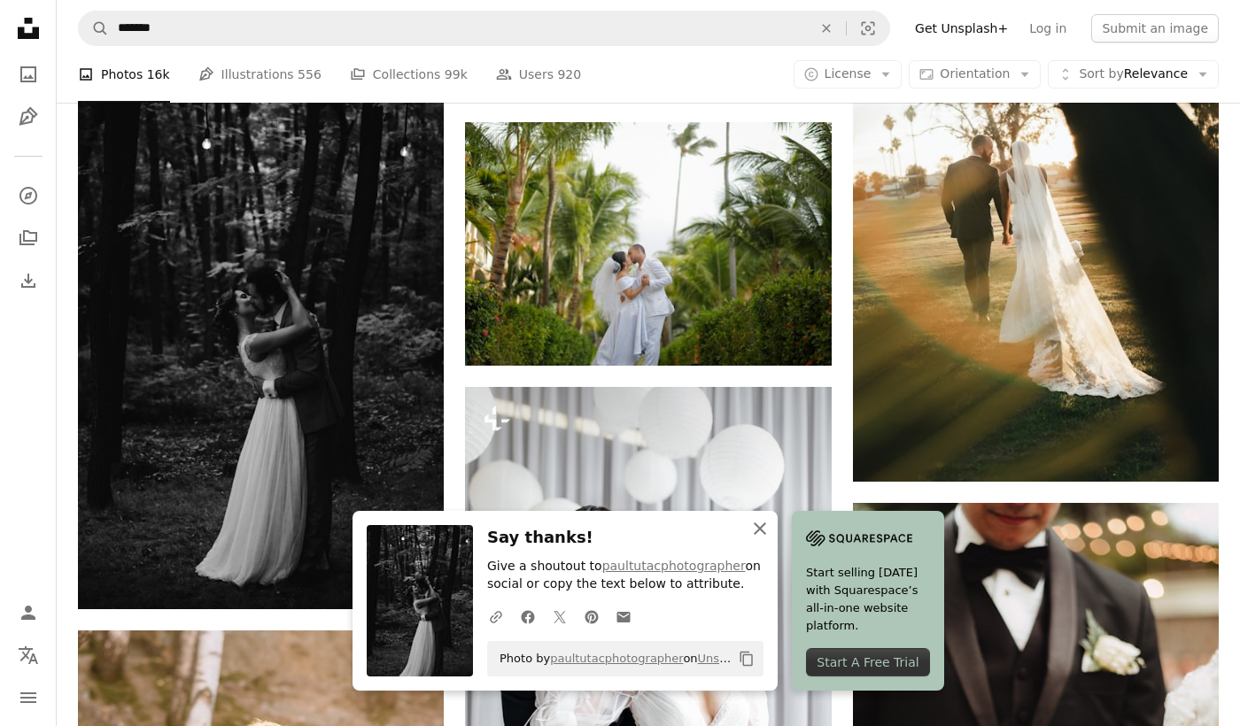
click at [770, 530] on icon "An X shape" at bounding box center [759, 528] width 21 height 21
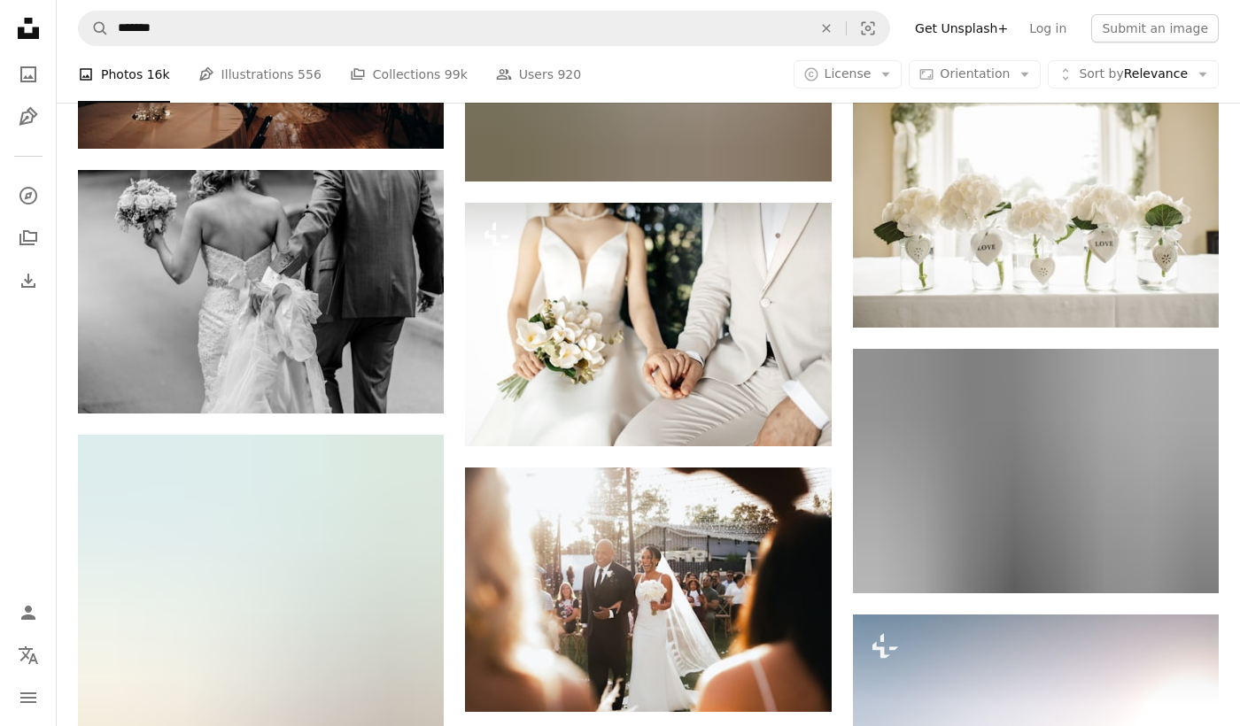
scroll to position [27984, 0]
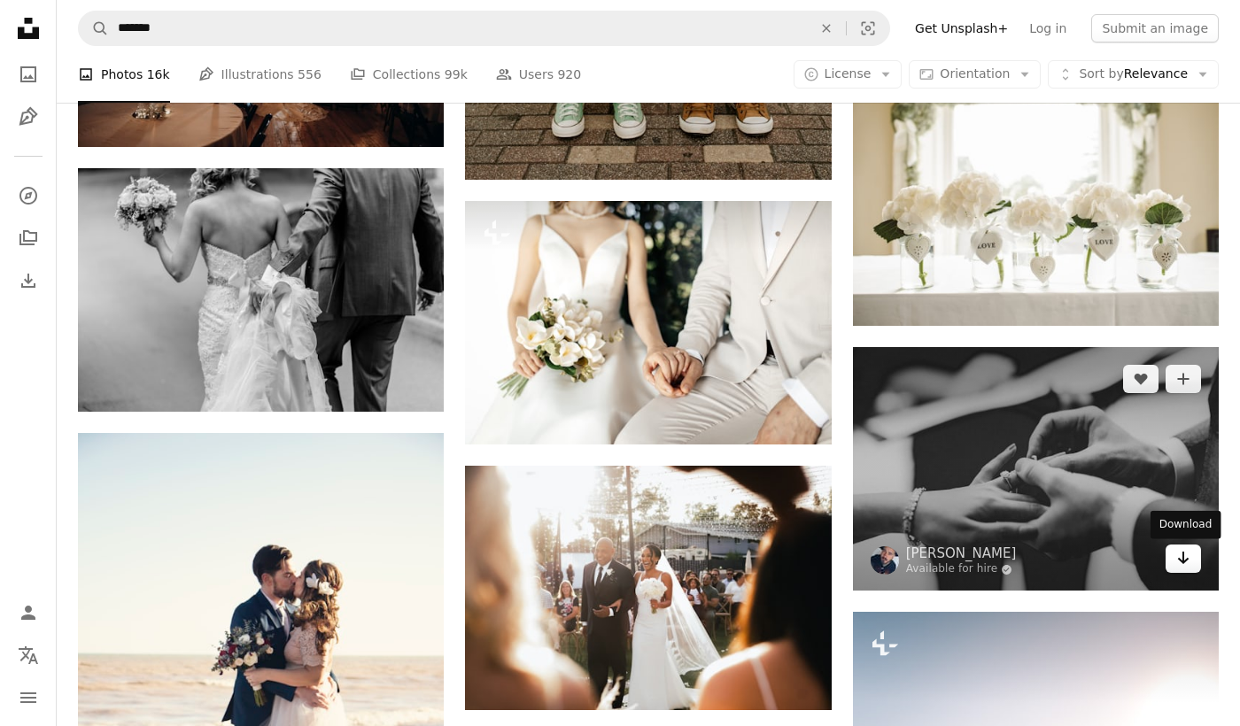
click at [1172, 561] on link "Arrow pointing down" at bounding box center [1182, 559] width 35 height 28
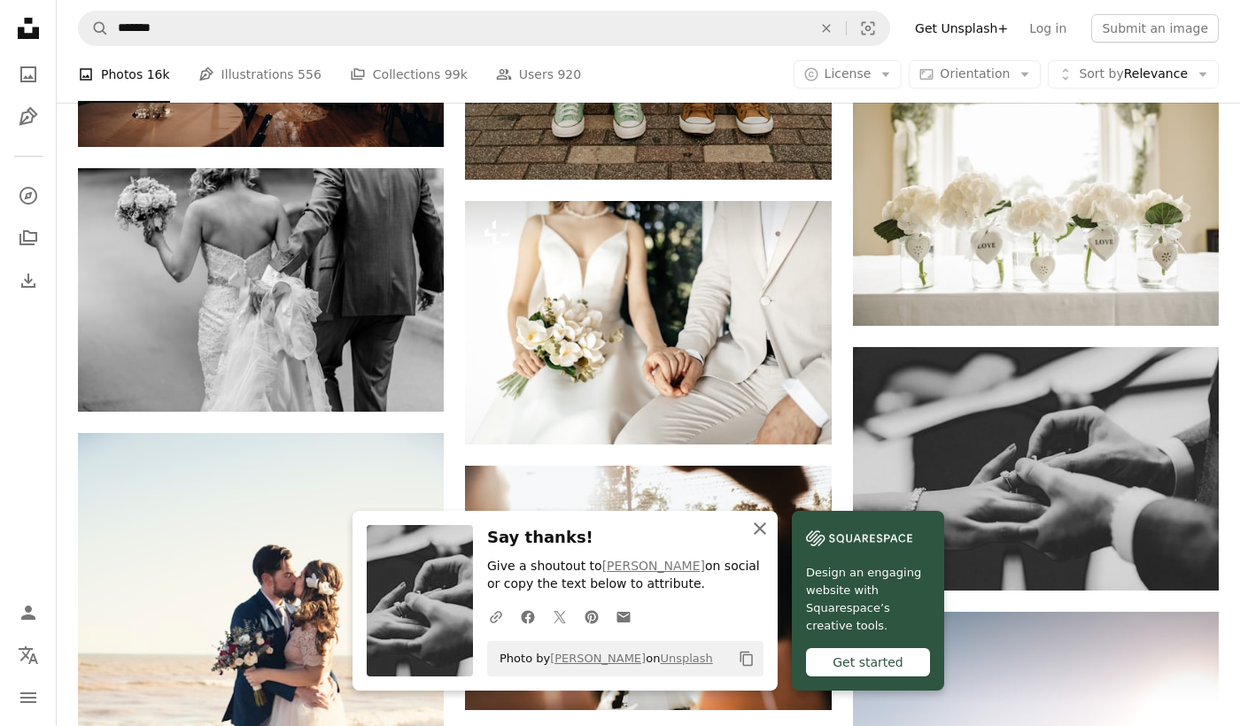
click at [770, 529] on icon "An X shape" at bounding box center [759, 528] width 21 height 21
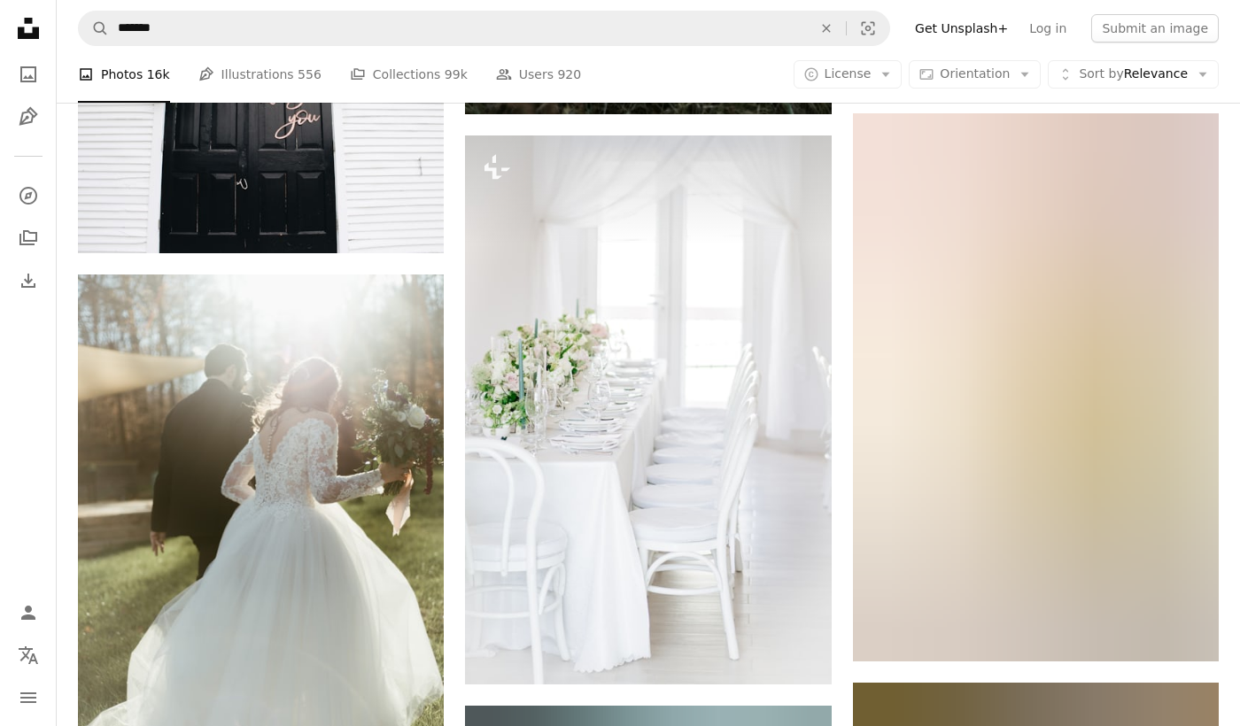
scroll to position [50832, 0]
